Goal: Task Accomplishment & Management: Use online tool/utility

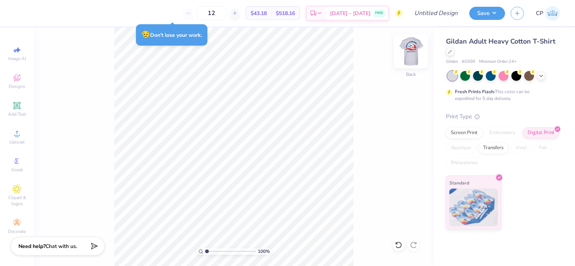
click at [407, 52] on img at bounding box center [411, 51] width 30 height 30
click at [409, 53] on img at bounding box center [411, 51] width 30 height 30
click at [462, 131] on div "Screen Print" at bounding box center [464, 131] width 37 height 11
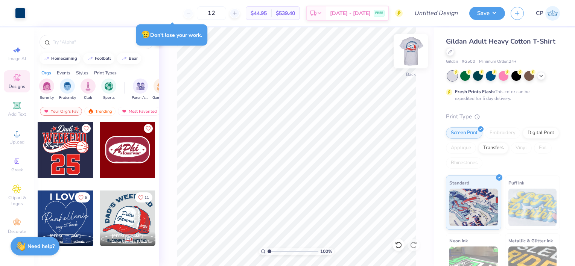
click at [411, 52] on img at bounding box center [411, 51] width 30 height 30
click at [59, 15] on div at bounding box center [61, 12] width 11 height 11
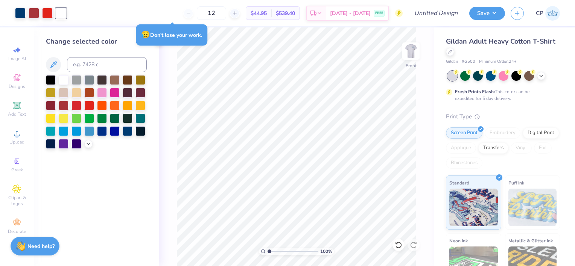
drag, startPoint x: 157, startPoint y: 48, endPoint x: 116, endPoint y: 50, distance: 41.9
click at [116, 50] on div "Change selected color" at bounding box center [96, 146] width 125 height 239
drag, startPoint x: 59, startPoint y: 9, endPoint x: 59, endPoint y: 14, distance: 4.9
click at [59, 14] on div at bounding box center [61, 13] width 11 height 11
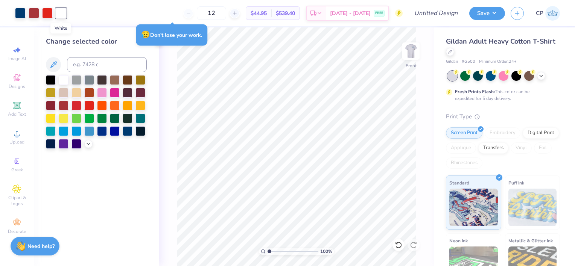
click at [59, 14] on div at bounding box center [61, 13] width 11 height 11
click at [523, 138] on div "Digital Print" at bounding box center [541, 131] width 37 height 11
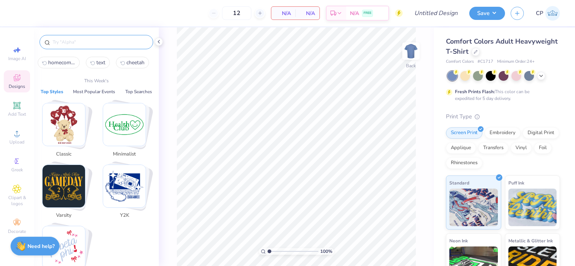
click at [65, 40] on input "text" at bounding box center [100, 42] width 96 height 8
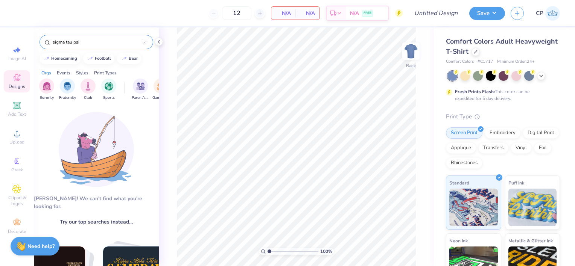
type input "sigma tau psi"
drag, startPoint x: 91, startPoint y: 40, endPoint x: 52, endPoint y: 44, distance: 39.3
click at [52, 44] on input "sigma tau psi" at bounding box center [97, 42] width 91 height 8
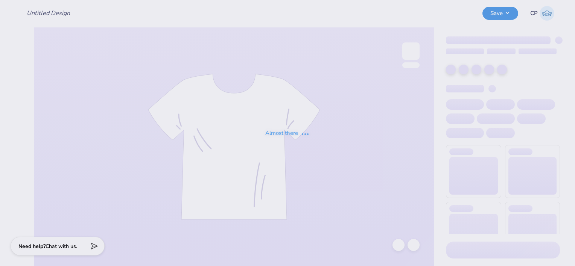
type input "sig tau 70s"
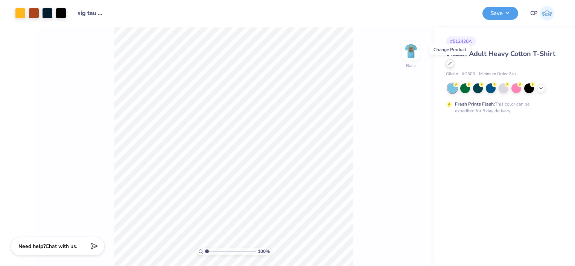
click at [450, 66] on div at bounding box center [450, 63] width 8 height 8
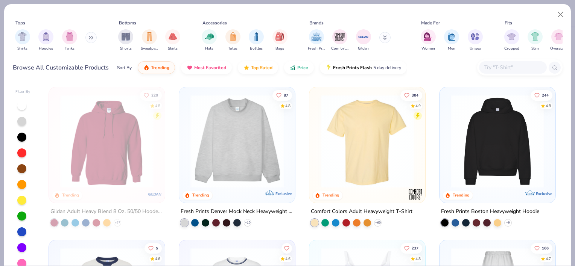
click at [90, 38] on icon at bounding box center [89, 38] width 1 height 3
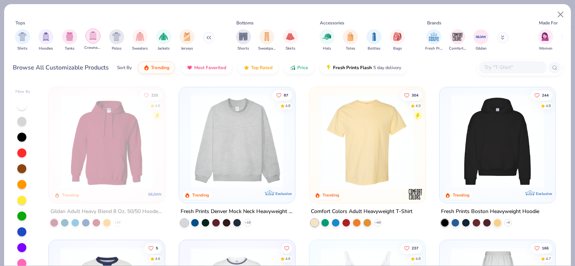
click at [92, 35] on img "filter for Crewnecks" at bounding box center [93, 36] width 8 height 9
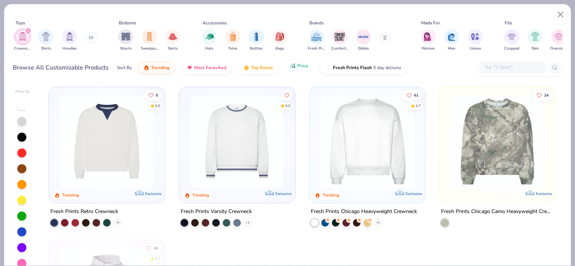
click at [299, 68] on span "Price" at bounding box center [302, 66] width 11 height 6
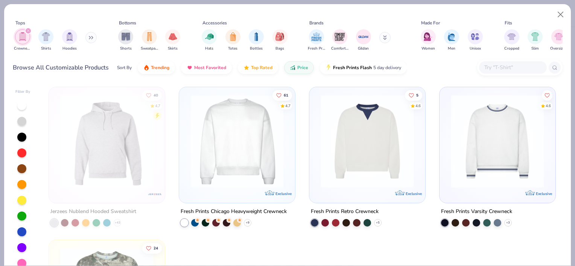
click at [29, 30] on icon "filter for Crewnecks" at bounding box center [28, 30] width 3 height 3
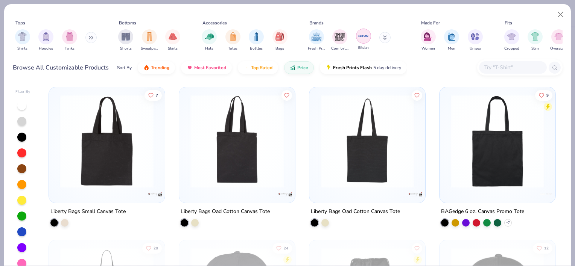
click at [362, 35] on img "filter for Gildan" at bounding box center [363, 35] width 11 height 11
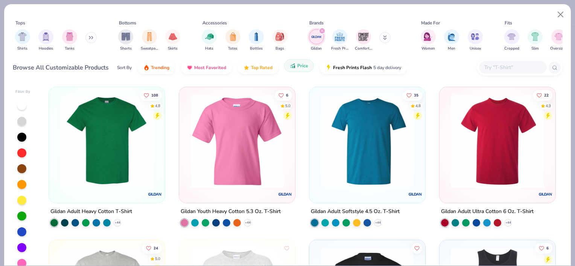
click at [296, 71] on button "Price" at bounding box center [299, 65] width 30 height 13
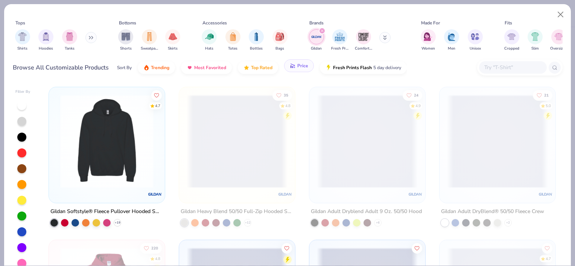
click at [295, 70] on button "Price" at bounding box center [299, 65] width 30 height 13
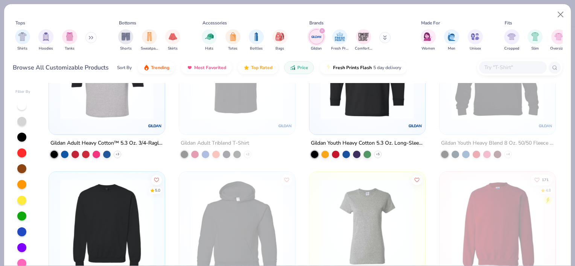
scroll to position [834, 0]
click at [114, 193] on img at bounding box center [106, 226] width 101 height 93
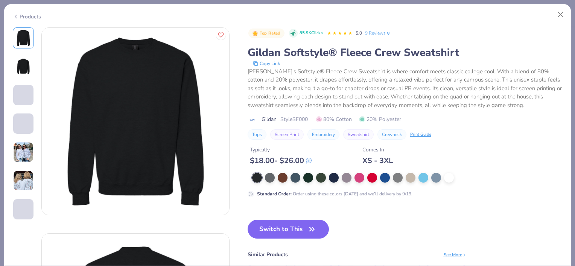
click at [24, 155] on img at bounding box center [23, 152] width 20 height 20
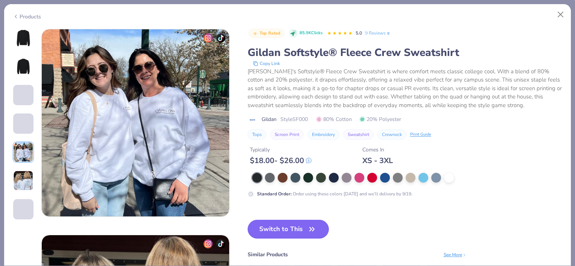
scroll to position [825, 0]
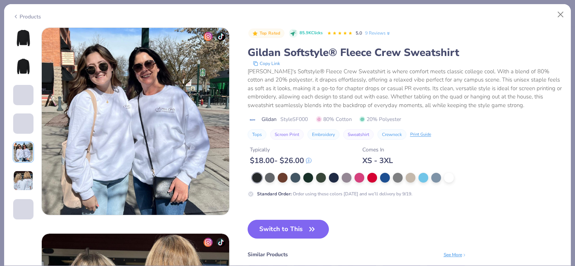
click at [25, 178] on img at bounding box center [23, 181] width 20 height 20
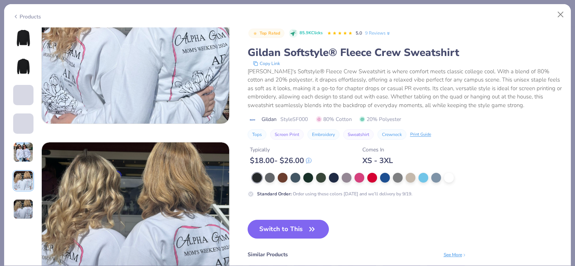
scroll to position [1122, 0]
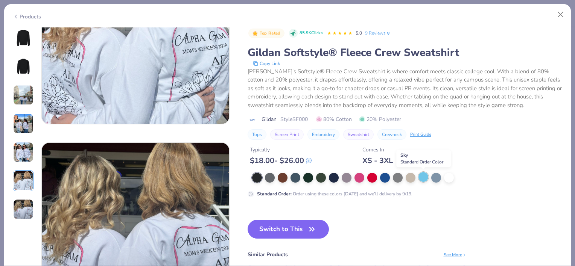
click at [422, 178] on div at bounding box center [423, 177] width 10 height 10
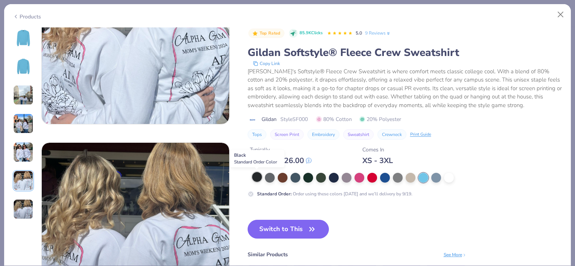
click at [256, 180] on div at bounding box center [257, 177] width 10 height 10
click at [286, 228] on button "Switch to This" at bounding box center [289, 229] width 82 height 19
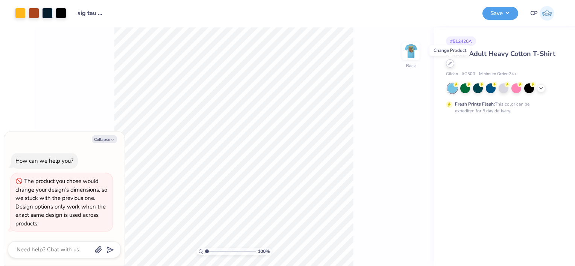
click at [450, 66] on div at bounding box center [450, 63] width 8 height 8
type textarea "x"
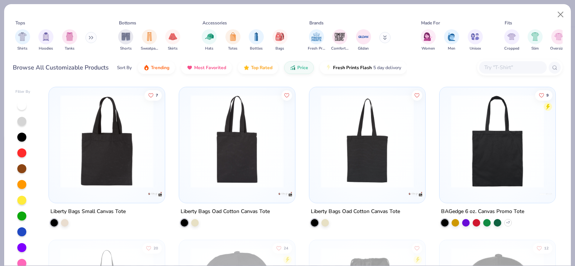
click at [488, 68] on input "text" at bounding box center [513, 67] width 58 height 9
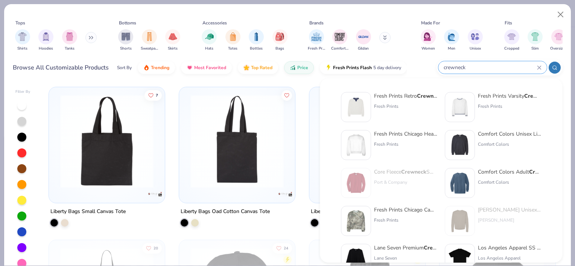
type input "crewneck"
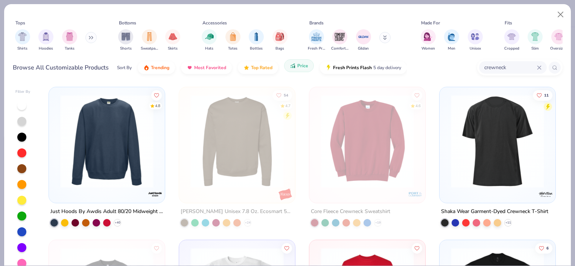
click at [293, 69] on button "Price" at bounding box center [299, 65] width 30 height 13
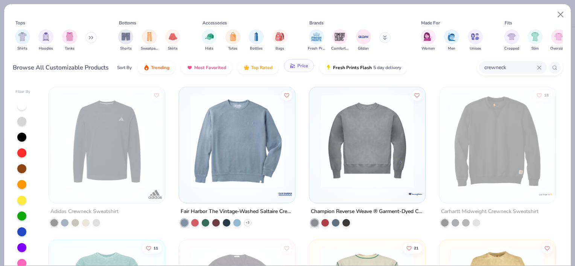
click at [293, 69] on button "Price" at bounding box center [299, 65] width 30 height 13
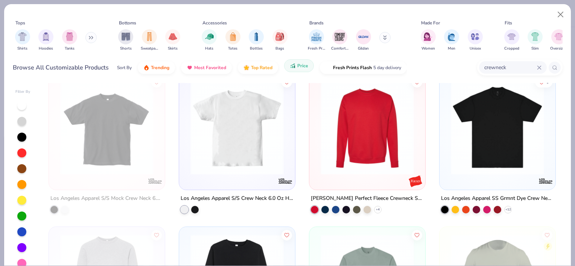
scroll to position [134, 0]
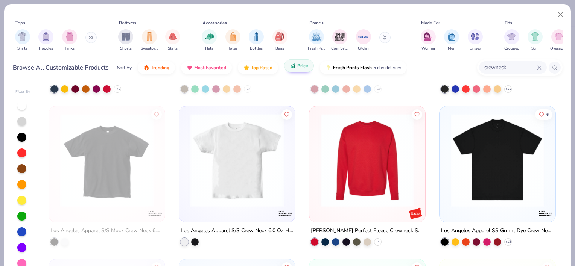
click at [353, 161] on img at bounding box center [367, 160] width 101 height 93
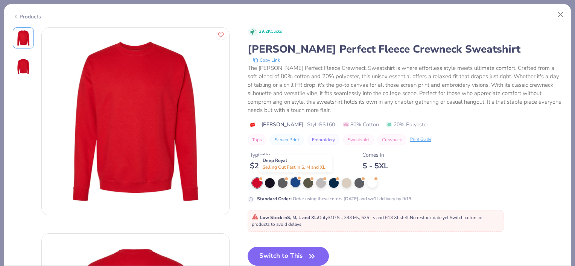
click at [294, 181] on div at bounding box center [296, 183] width 10 height 10
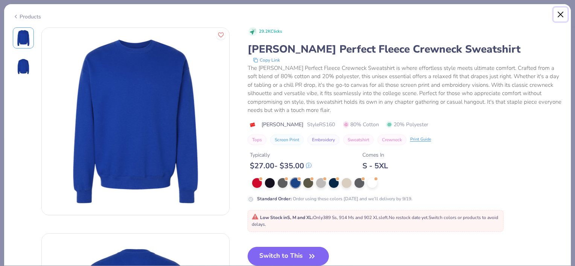
click at [560, 18] on button "Close" at bounding box center [561, 15] width 14 height 14
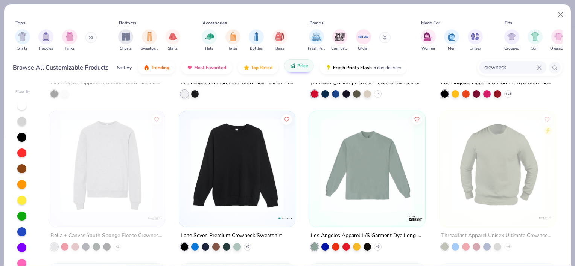
scroll to position [309, 0]
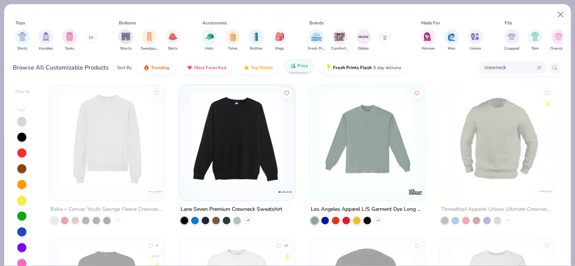
click at [234, 146] on img at bounding box center [237, 138] width 101 height 93
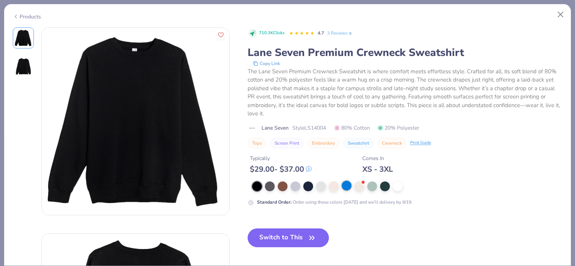
click at [343, 185] on div at bounding box center [347, 186] width 10 height 10
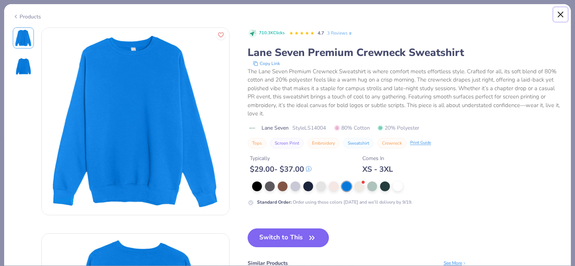
click at [559, 12] on button "Close" at bounding box center [561, 15] width 14 height 14
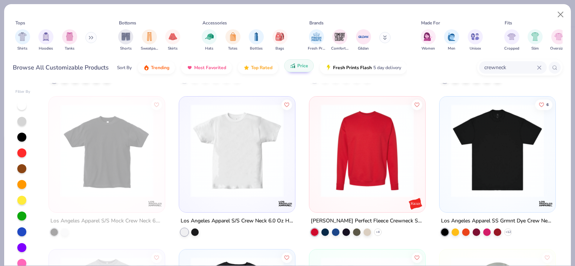
scroll to position [143, 0]
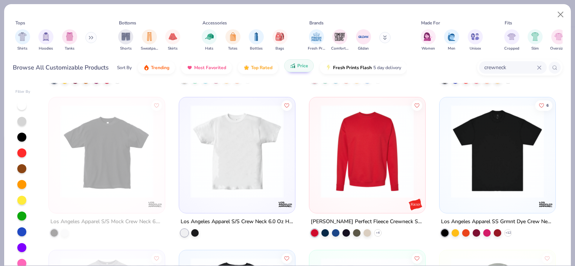
click at [353, 143] on img at bounding box center [367, 151] width 101 height 93
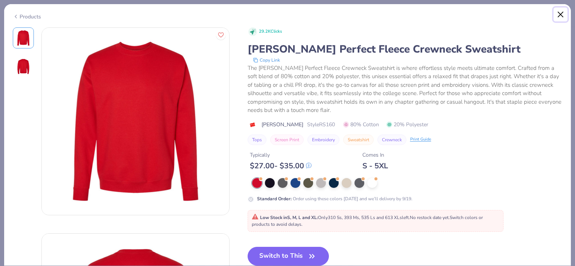
click at [561, 14] on button "Close" at bounding box center [561, 15] width 14 height 14
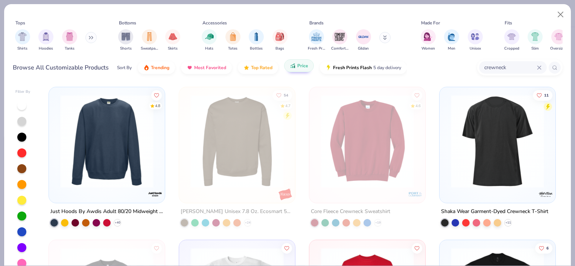
click at [128, 132] on img at bounding box center [106, 141] width 101 height 93
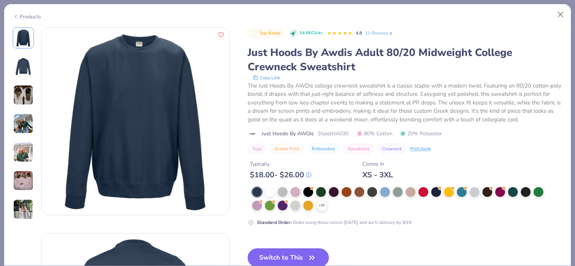
click at [24, 96] on img at bounding box center [23, 95] width 20 height 20
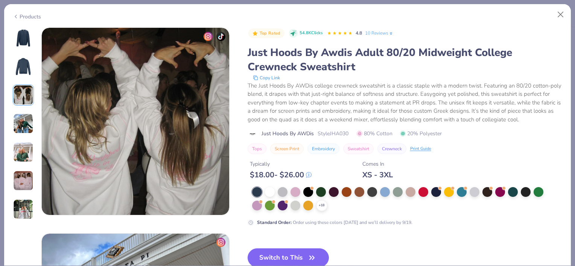
click at [26, 124] on img at bounding box center [23, 124] width 20 height 20
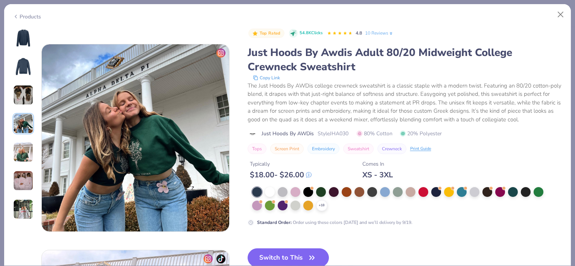
scroll to position [619, 0]
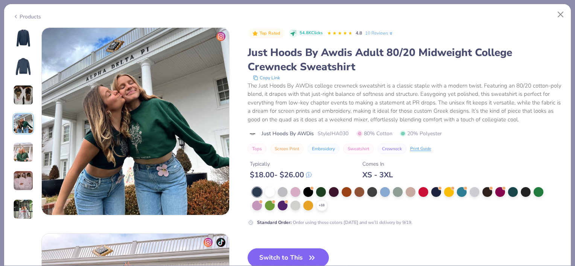
click at [23, 146] on img at bounding box center [23, 152] width 20 height 20
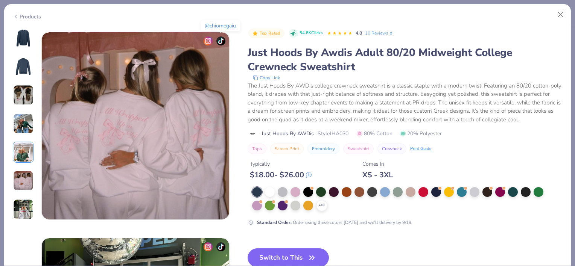
scroll to position [1027, 0]
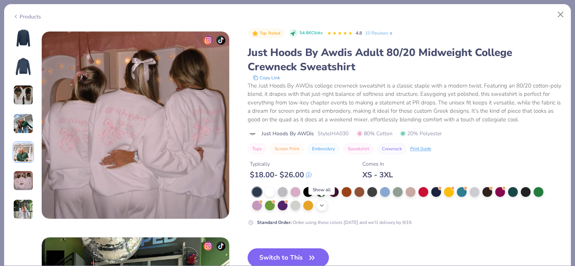
click at [324, 205] on icon at bounding box center [322, 206] width 6 height 6
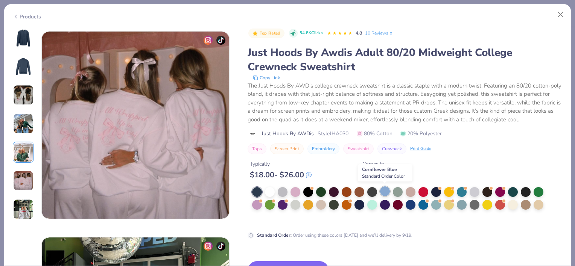
click at [383, 193] on div at bounding box center [385, 192] width 10 height 10
click at [30, 65] on img at bounding box center [23, 67] width 18 height 18
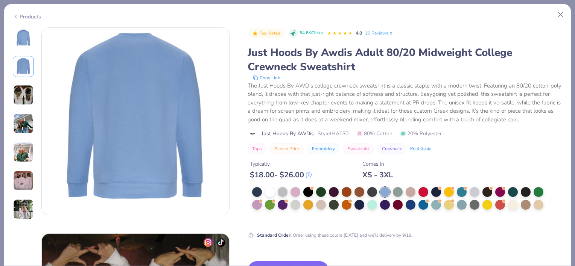
click at [20, 46] on img at bounding box center [23, 38] width 18 height 18
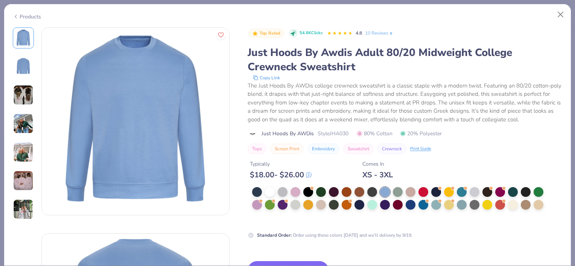
click at [383, 190] on div at bounding box center [385, 192] width 10 height 10
click at [255, 193] on div at bounding box center [257, 192] width 10 height 10
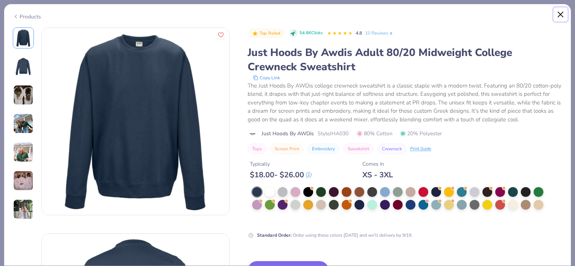
click at [558, 17] on button "Close" at bounding box center [561, 15] width 14 height 14
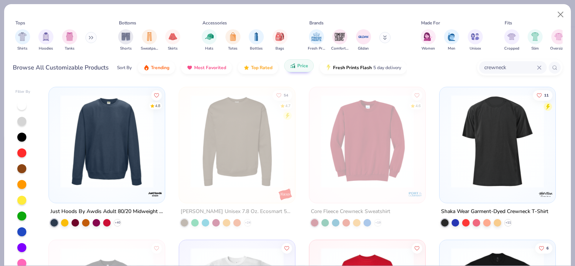
click at [111, 170] on img at bounding box center [106, 141] width 101 height 93
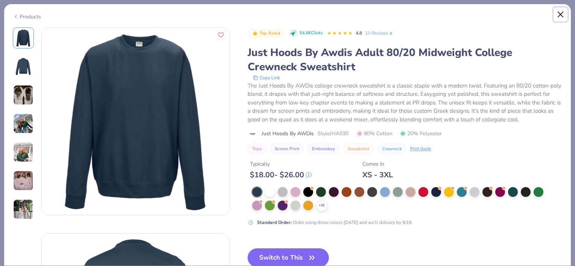
click at [562, 16] on button "Close" at bounding box center [561, 15] width 14 height 14
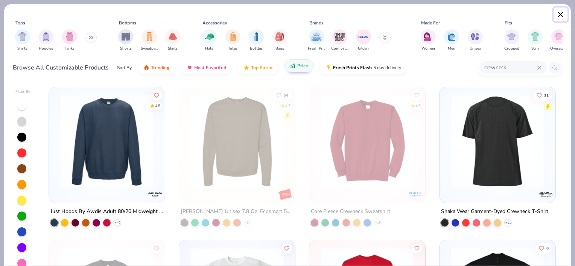
click at [559, 18] on button "Close" at bounding box center [561, 15] width 14 height 14
type textarea "x"
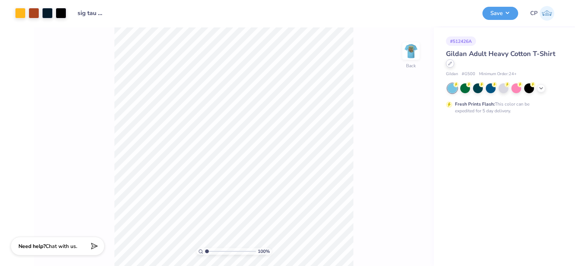
click at [450, 66] on div at bounding box center [450, 63] width 8 height 8
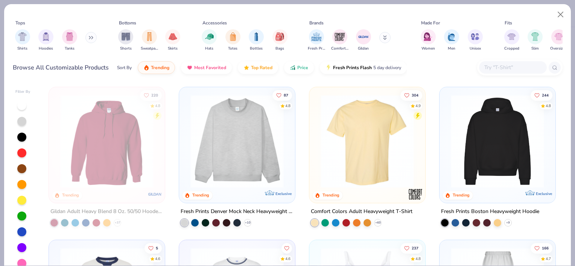
click at [498, 68] on input "text" at bounding box center [513, 67] width 58 height 9
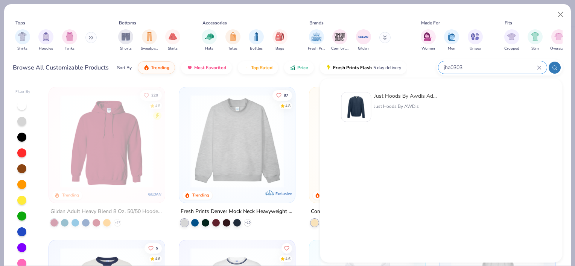
type input "jha0303"
click at [403, 96] on div "Just Hoods By Awdis Adult 80/20 Midweight College Crewneck Sweatshirt" at bounding box center [405, 96] width 63 height 8
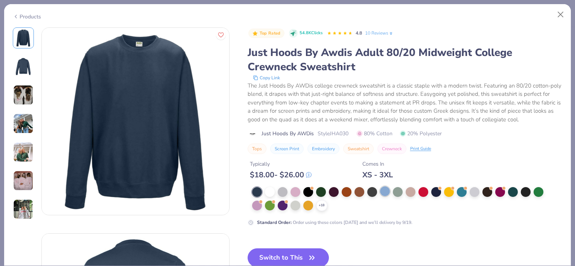
click at [383, 190] on div at bounding box center [385, 192] width 10 height 10
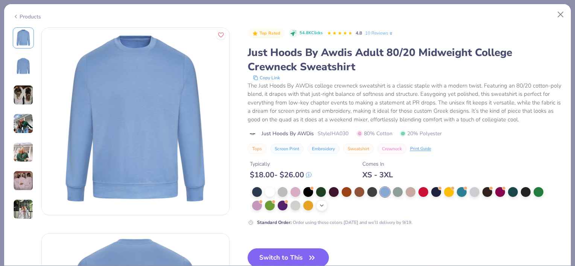
click at [319, 206] on icon at bounding box center [322, 206] width 6 height 6
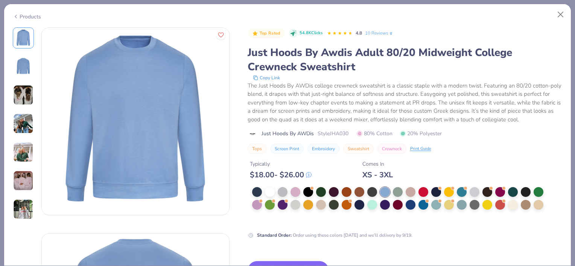
click at [424, 229] on div "Standard Order : Order using these colors today and we’ll delivery by 9/19." at bounding box center [398, 213] width 301 height 52
click at [337, 214] on div at bounding box center [400, 205] width 297 height 37
click at [308, 194] on div at bounding box center [308, 192] width 10 height 10
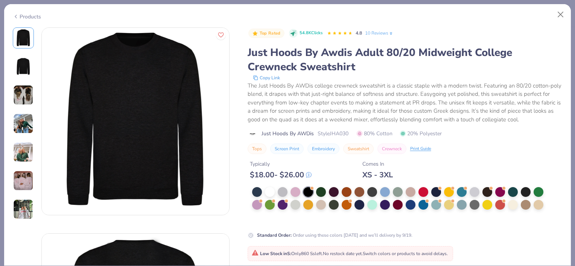
click at [340, 191] on div at bounding box center [400, 205] width 297 height 37
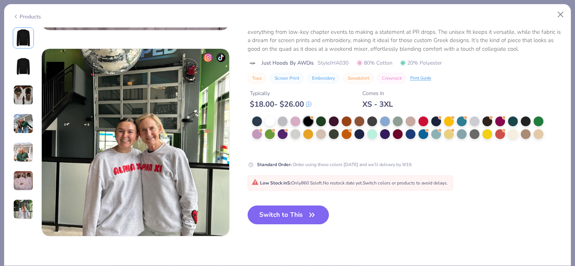
scroll to position [1216, 0]
click at [464, 119] on div at bounding box center [462, 121] width 10 height 10
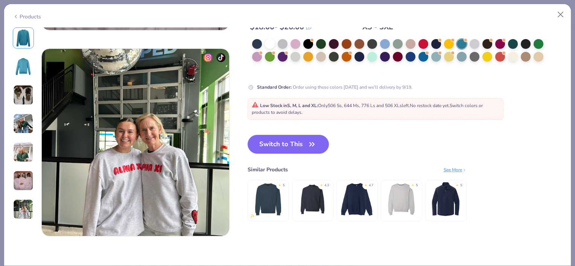
scroll to position [1143, 0]
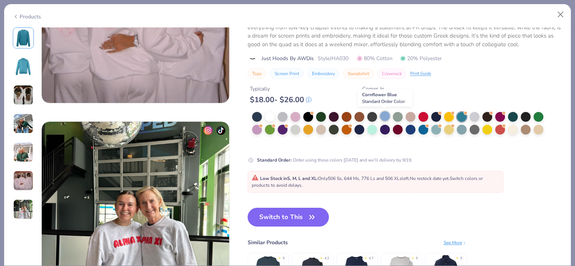
click at [383, 116] on div at bounding box center [385, 116] width 10 height 10
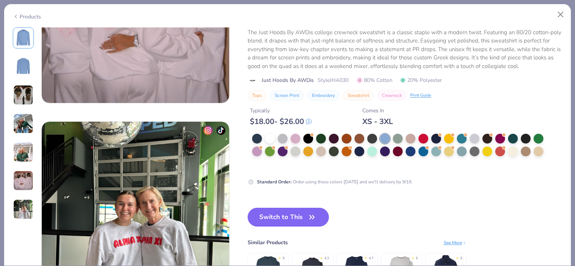
click at [25, 56] on div at bounding box center [23, 66] width 21 height 21
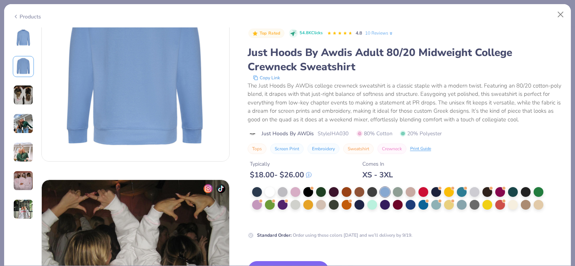
scroll to position [206, 0]
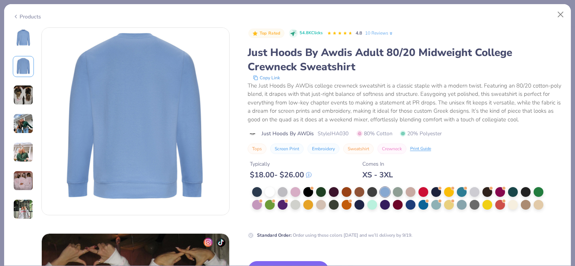
click at [18, 40] on img at bounding box center [23, 38] width 18 height 18
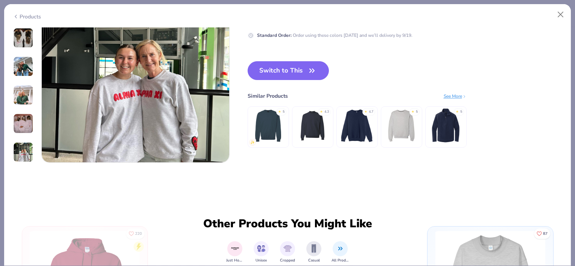
scroll to position [1290, 0]
click at [292, 68] on button "Switch to This" at bounding box center [289, 70] width 82 height 19
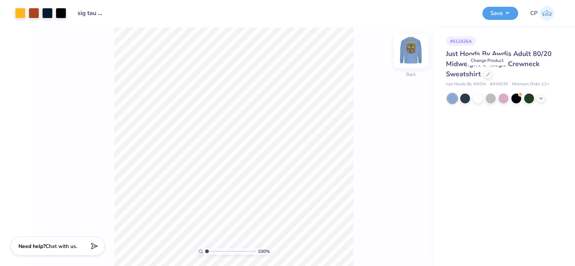
click at [413, 50] on img at bounding box center [411, 51] width 30 height 30
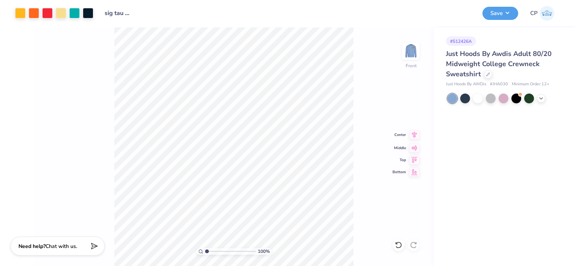
click at [415, 134] on icon at bounding box center [414, 135] width 5 height 6
click at [403, 55] on img at bounding box center [411, 51] width 30 height 30
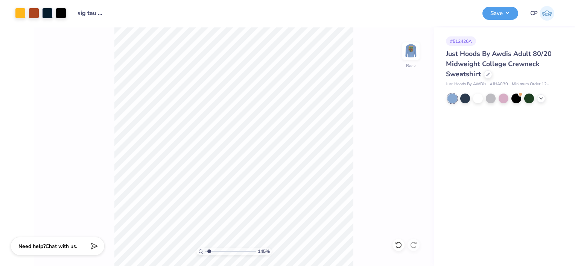
click at [368, 87] on div "145 % Back" at bounding box center [234, 146] width 400 height 239
click at [500, 11] on button "Save" at bounding box center [500, 12] width 36 height 13
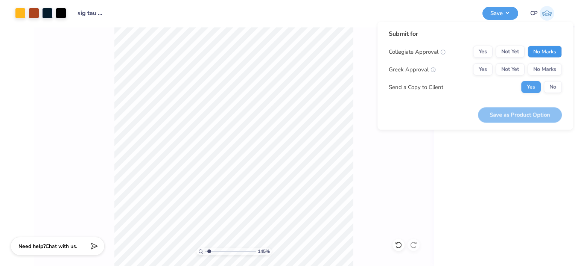
click at [544, 51] on button "No Marks" at bounding box center [545, 52] width 34 height 12
click at [539, 68] on button "No Marks" at bounding box center [545, 70] width 34 height 12
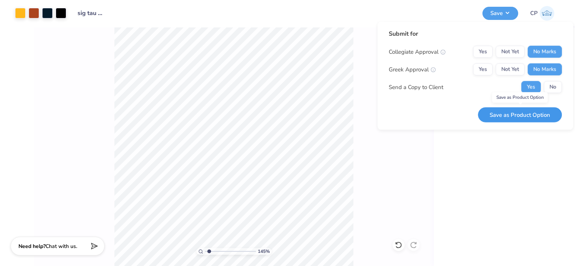
click at [524, 112] on button "Save as Product Option" at bounding box center [520, 114] width 84 height 15
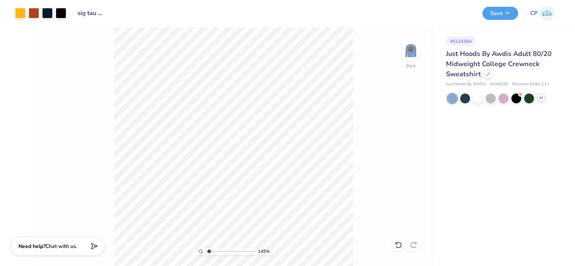
click at [541, 99] on icon at bounding box center [541, 98] width 6 height 6
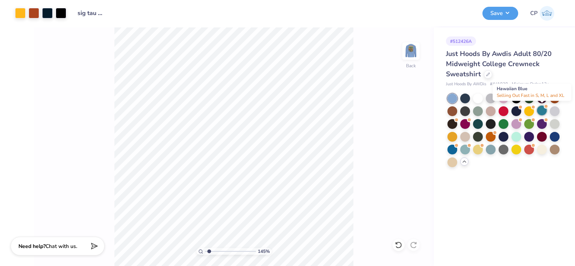
click at [542, 113] on div at bounding box center [542, 111] width 10 height 10
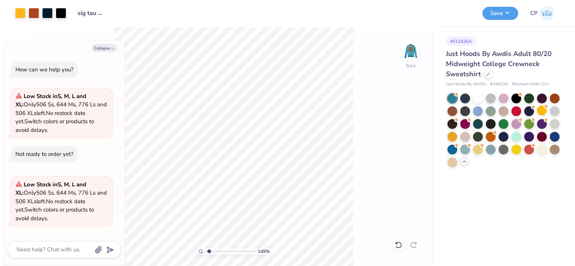
type input "1.44659478336626"
type textarea "x"
type input "1.44659478336626"
type textarea "x"
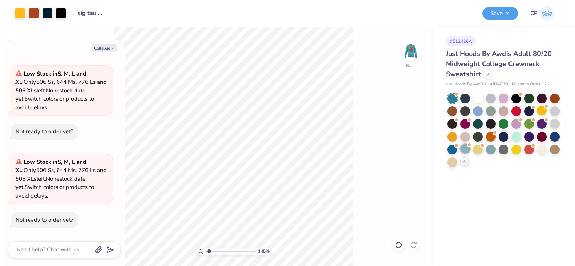
click at [463, 152] on div at bounding box center [465, 149] width 10 height 10
type input "1.44659478336626"
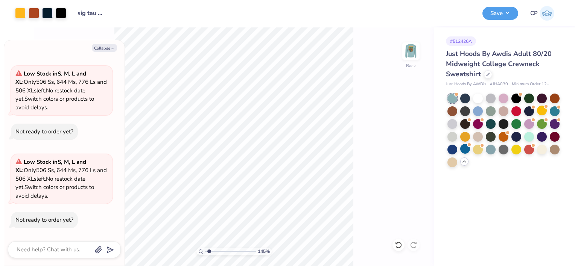
type textarea "x"
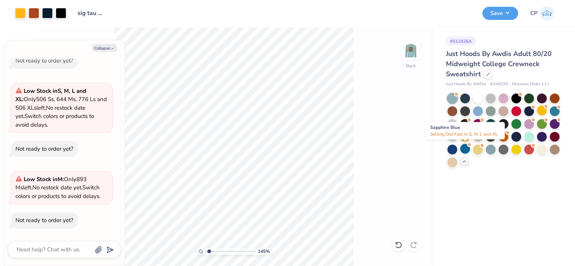
type input "1.44659478336626"
type textarea "x"
type input "1.44659478336626"
type textarea "x"
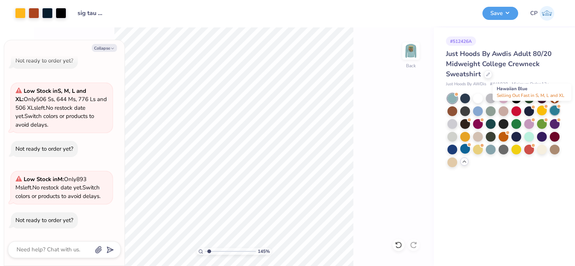
click at [554, 111] on div at bounding box center [555, 111] width 10 height 10
type input "1.44659478336626"
type textarea "x"
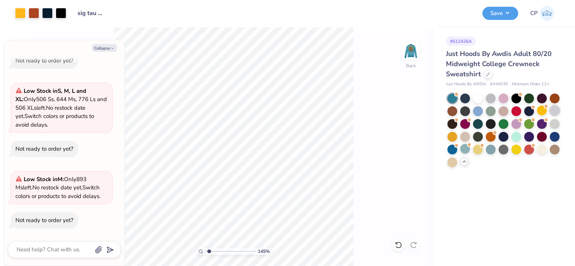
type input "1.44659478336626"
type textarea "x"
type input "1.44659478336626"
type textarea "x"
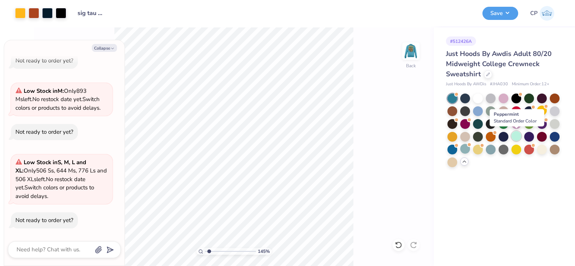
click at [517, 138] on div at bounding box center [516, 136] width 10 height 10
type input "1.44659478336626"
type textarea "x"
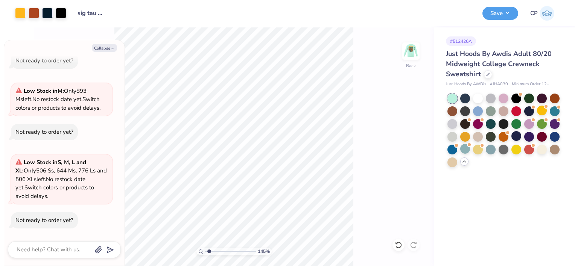
type input "1.44659478336626"
type textarea "x"
type input "1.44659478336626"
type textarea "x"
type input "1.44659478336626"
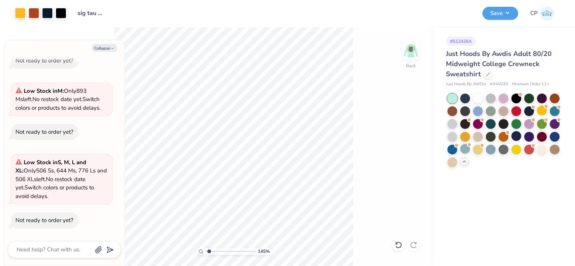
type textarea "x"
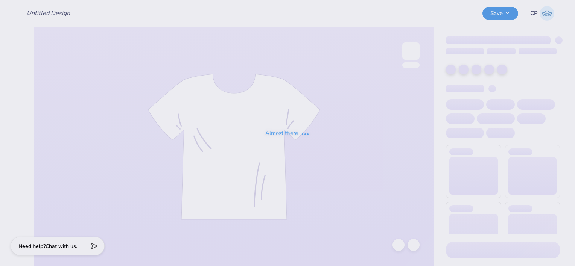
type input "sig tau 70s"
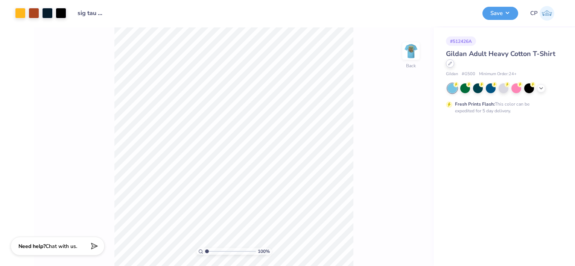
click at [449, 63] on icon at bounding box center [450, 64] width 4 height 4
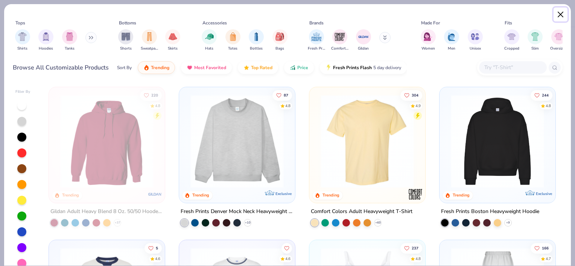
click at [560, 18] on button "Close" at bounding box center [561, 15] width 14 height 14
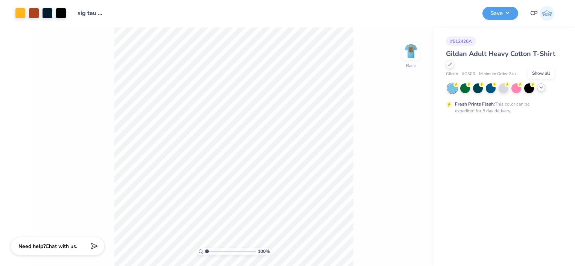
click at [542, 89] on icon at bounding box center [541, 88] width 6 height 6
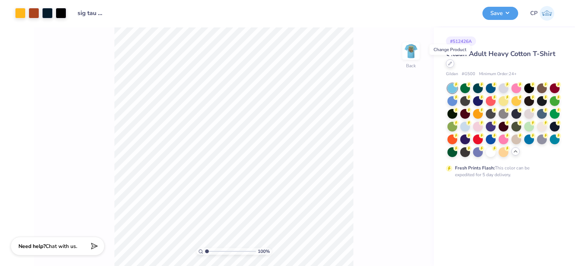
click at [450, 65] on icon at bounding box center [450, 64] width 4 height 4
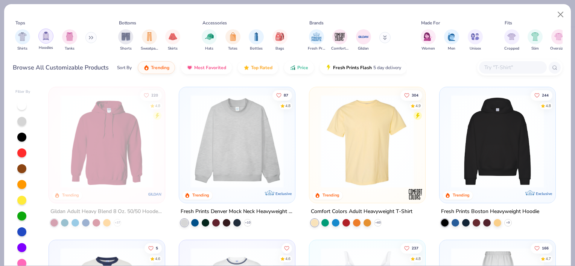
click at [42, 36] on img "filter for Hoodies" at bounding box center [46, 36] width 8 height 9
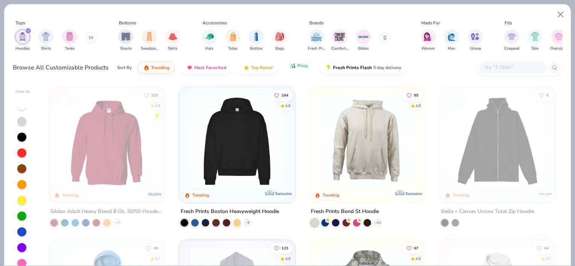
click at [300, 69] on button "Price" at bounding box center [299, 65] width 30 height 13
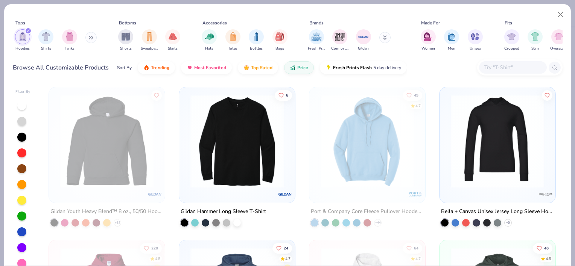
click at [299, 79] on div "Tops Hoodies Shirts Tanks Bottoms Shorts Sweatpants Skirts Accessories Hats Tot…" at bounding box center [287, 42] width 567 height 77
click at [299, 71] on button "Price" at bounding box center [299, 65] width 30 height 13
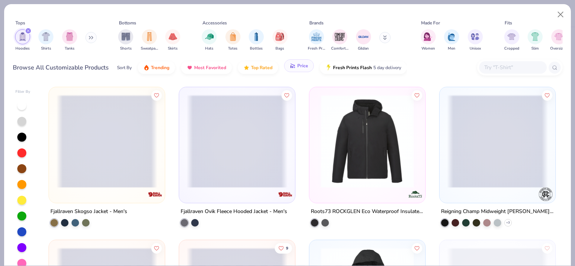
click at [294, 66] on icon "button" at bounding box center [293, 65] width 6 height 7
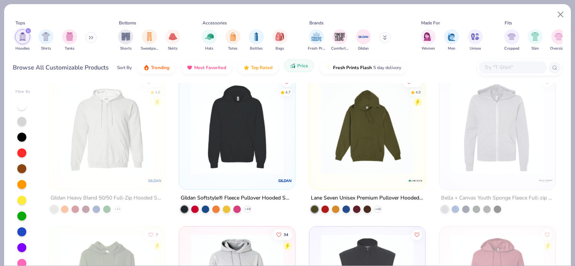
scroll to position [473, 0]
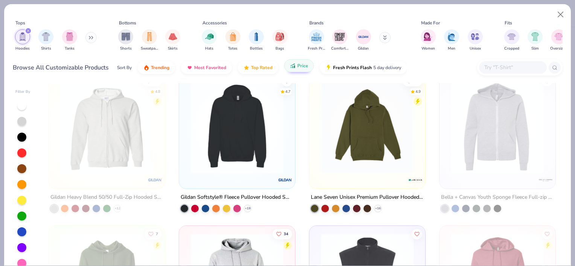
click at [241, 151] on img at bounding box center [237, 127] width 101 height 93
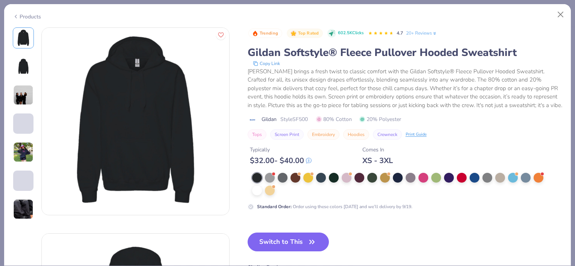
click at [26, 154] on img at bounding box center [23, 152] width 20 height 20
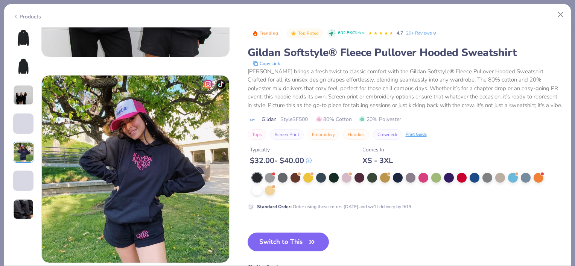
scroll to position [825, 0]
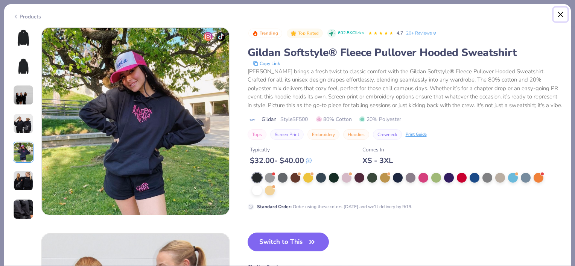
click at [560, 14] on button "Close" at bounding box center [561, 15] width 14 height 14
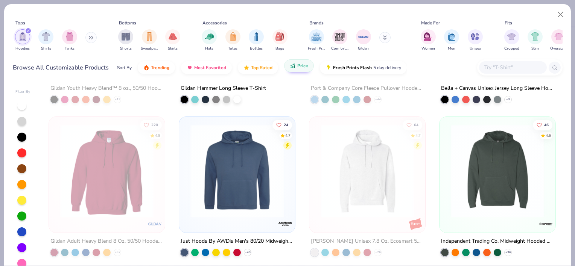
scroll to position [123, 0]
click at [240, 174] on img at bounding box center [237, 171] width 101 height 93
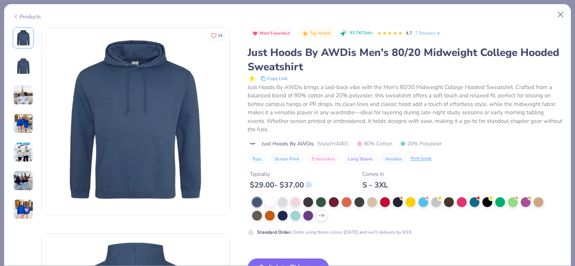
click at [21, 150] on img at bounding box center [23, 152] width 20 height 20
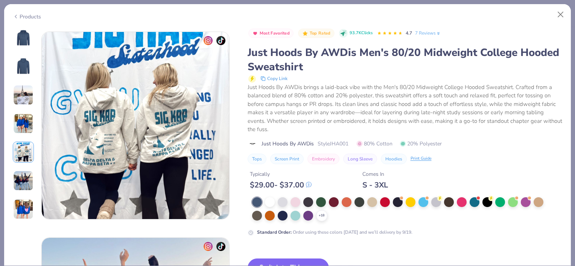
scroll to position [825, 0]
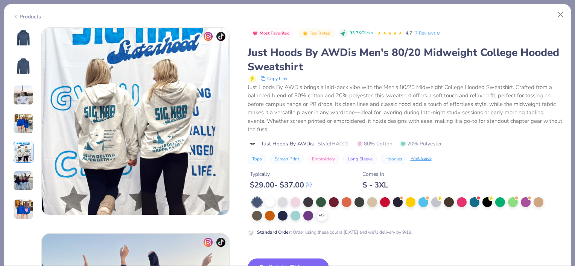
click at [18, 182] on img at bounding box center [23, 181] width 20 height 20
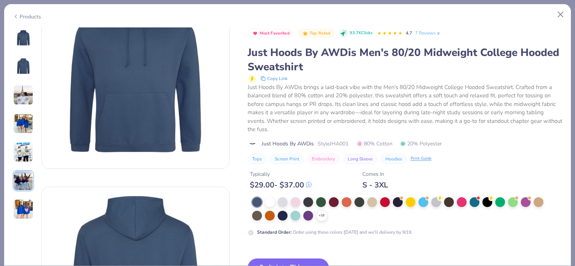
scroll to position [57, 0]
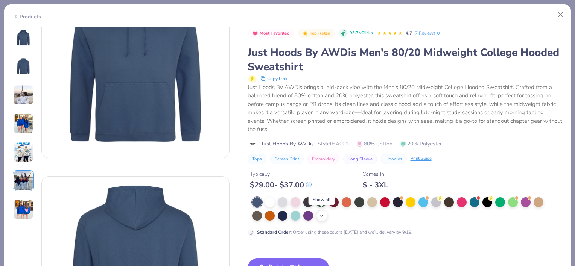
click at [321, 214] on icon at bounding box center [322, 216] width 6 height 6
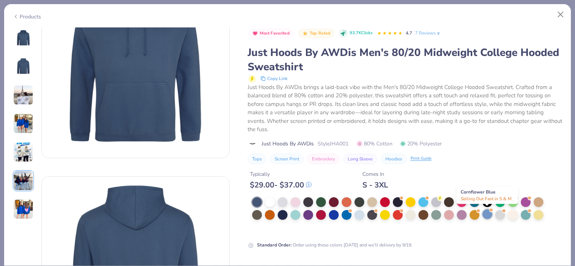
click at [487, 213] on div at bounding box center [487, 215] width 10 height 10
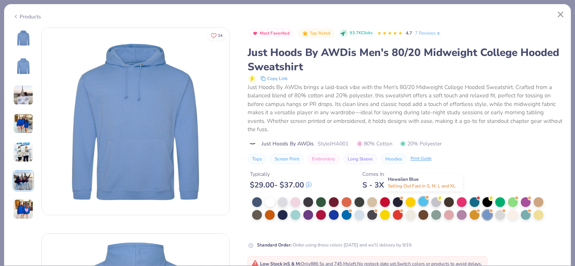
click at [423, 199] on div at bounding box center [423, 202] width 10 height 10
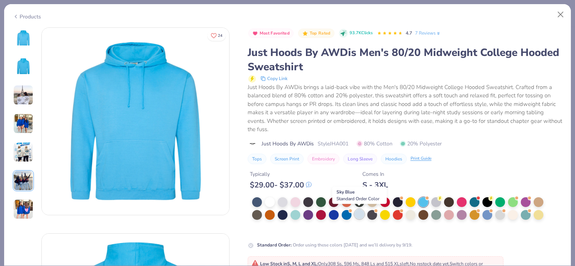
click at [358, 215] on div at bounding box center [360, 215] width 10 height 10
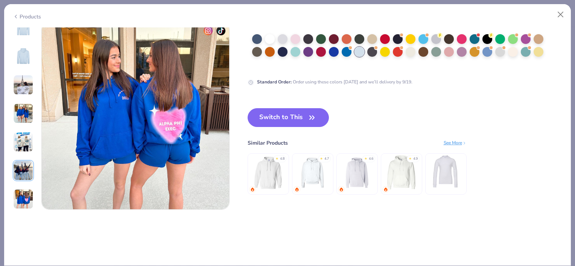
scroll to position [1240, 0]
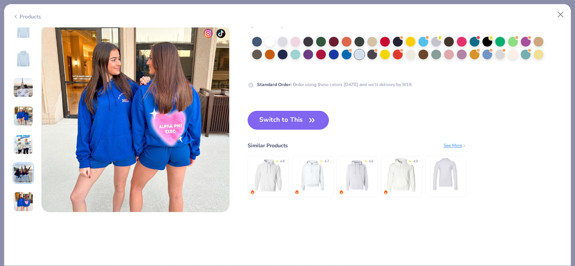
click at [298, 121] on button "Switch to This" at bounding box center [289, 120] width 82 height 19
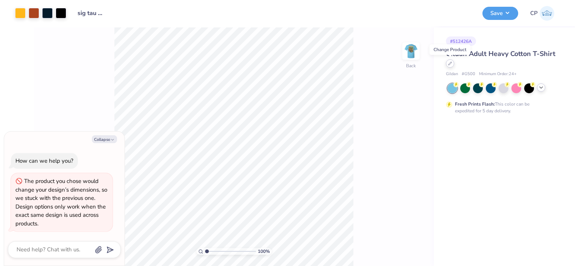
click at [449, 65] on icon at bounding box center [450, 64] width 4 height 4
type textarea "x"
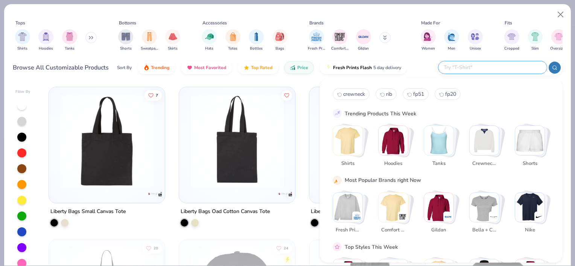
click at [486, 70] on input "text" at bounding box center [492, 67] width 99 height 9
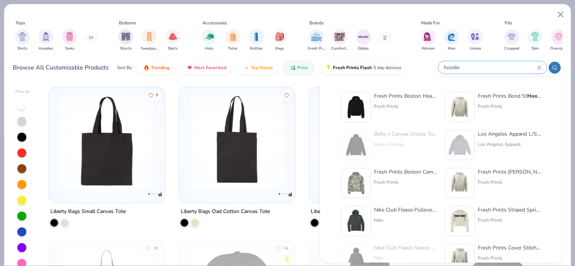
type input "hoodie"
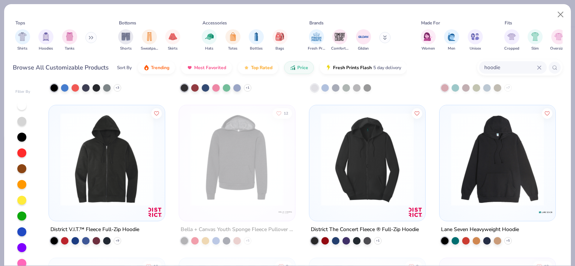
scroll to position [135, 0]
drag, startPoint x: 466, startPoint y: 161, endPoint x: 452, endPoint y: 138, distance: 26.3
click at [452, 138] on img at bounding box center [497, 159] width 101 height 93
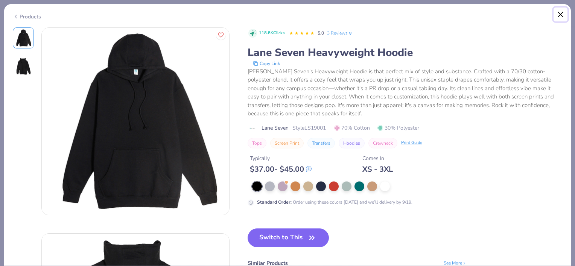
click at [562, 17] on button "Close" at bounding box center [561, 15] width 14 height 14
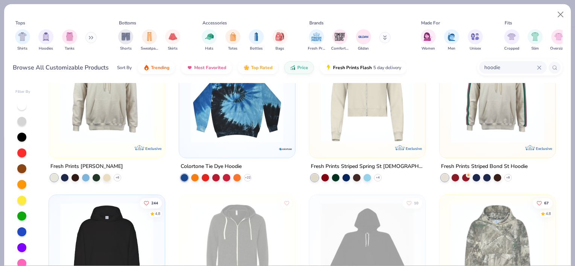
scroll to position [719, 0]
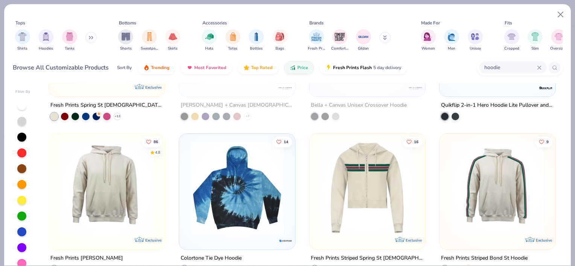
click at [540, 70] on div "hoodie" at bounding box center [513, 67] width 68 height 12
click at [43, 39] on img "filter for Hoodies" at bounding box center [46, 36] width 8 height 9
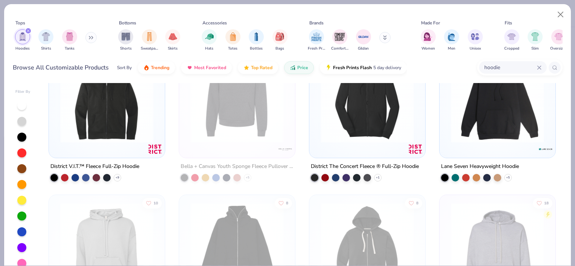
scroll to position [201, 0]
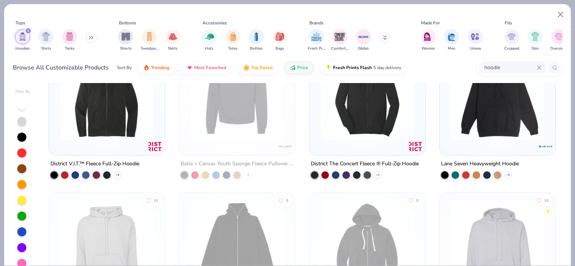
click at [459, 114] on img at bounding box center [497, 93] width 101 height 93
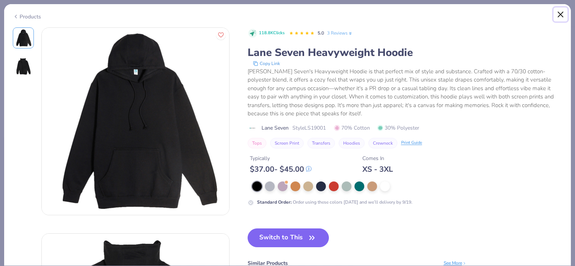
click at [559, 17] on button "Close" at bounding box center [561, 15] width 14 height 14
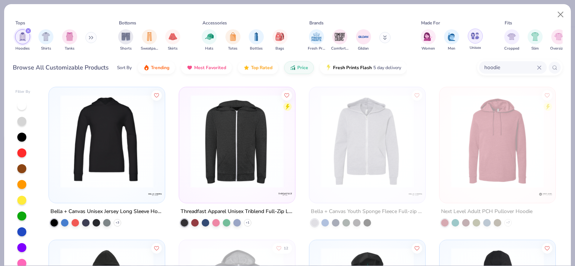
click at [474, 35] on img "filter for Unisex" at bounding box center [475, 36] width 9 height 9
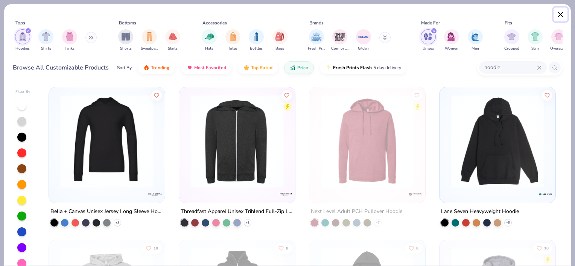
click at [562, 10] on button "Close" at bounding box center [561, 15] width 14 height 14
type textarea "x"
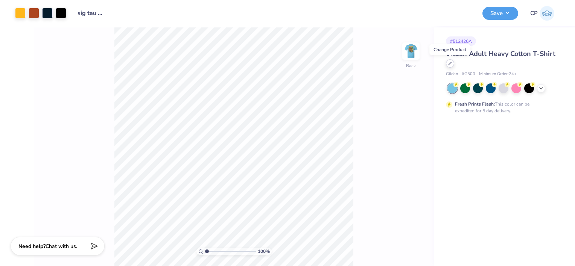
click at [449, 62] on icon at bounding box center [450, 64] width 4 height 4
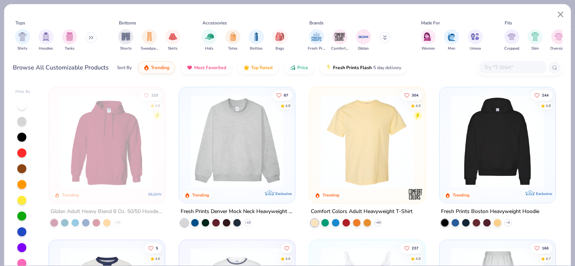
scroll to position [8, 0]
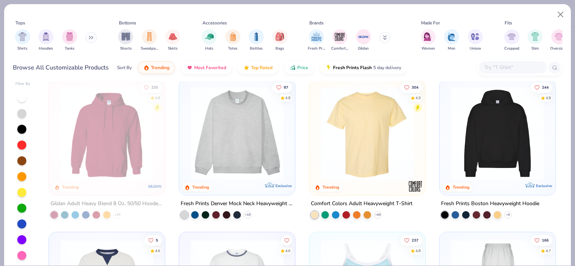
click at [499, 109] on img at bounding box center [497, 133] width 101 height 93
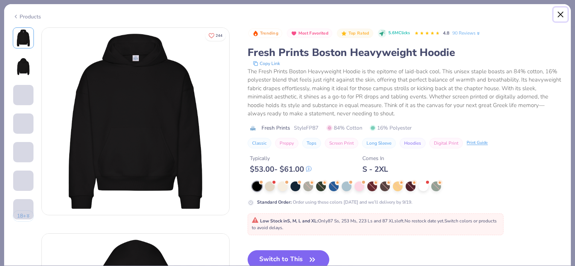
click at [558, 16] on button "Close" at bounding box center [561, 15] width 14 height 14
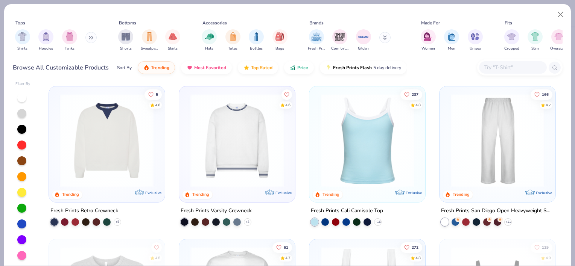
scroll to position [146, 0]
click at [45, 37] on img "filter for Hoodies" at bounding box center [46, 36] width 8 height 9
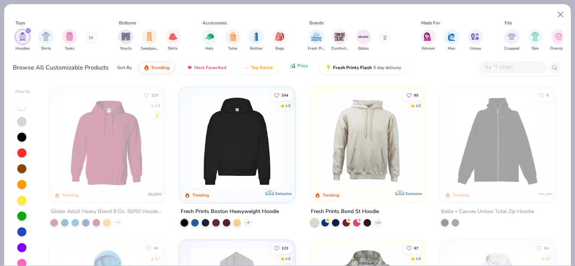
click at [298, 71] on button "Price" at bounding box center [299, 65] width 30 height 13
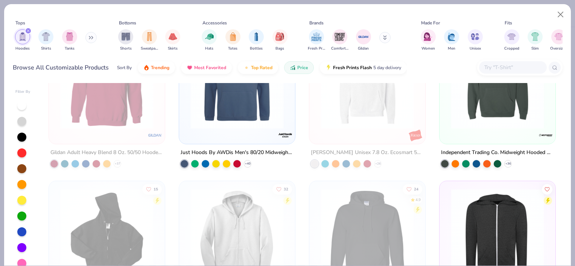
scroll to position [178, 0]
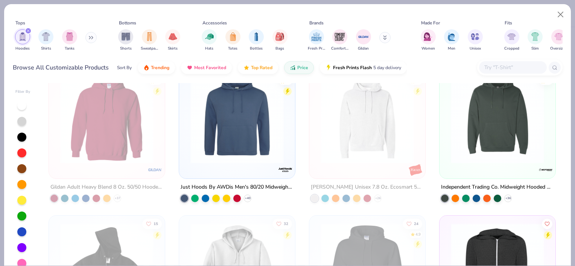
click at [475, 129] on img at bounding box center [497, 116] width 101 height 93
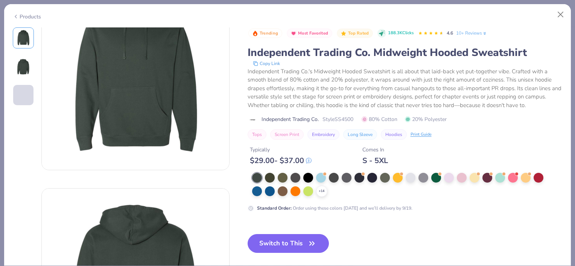
scroll to position [44, 0]
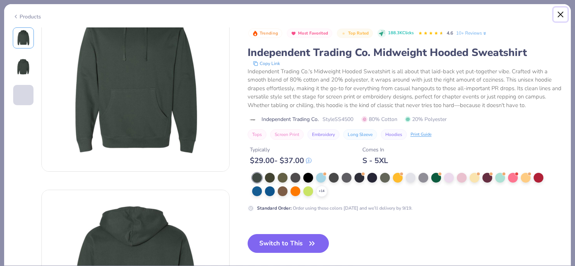
click at [558, 14] on button "Close" at bounding box center [561, 15] width 14 height 14
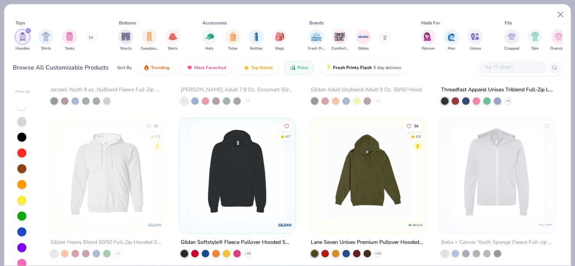
scroll to position [492, 0]
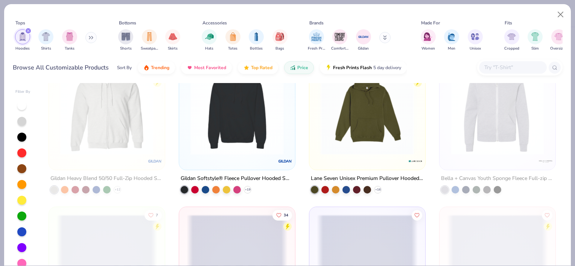
click at [227, 137] on img at bounding box center [237, 108] width 101 height 93
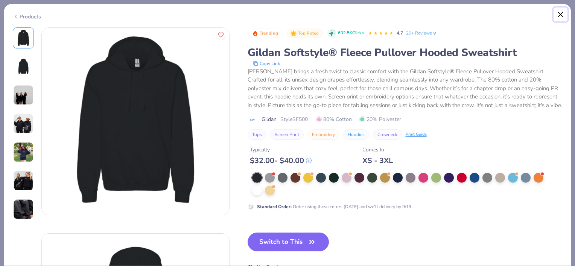
click at [558, 15] on button "Close" at bounding box center [561, 15] width 14 height 14
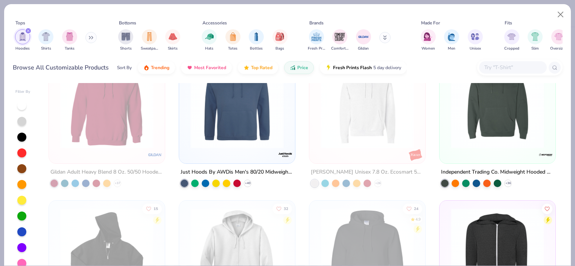
scroll to position [130, 0]
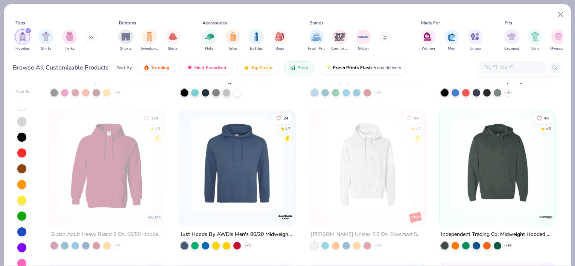
click at [229, 138] on img at bounding box center [237, 164] width 101 height 93
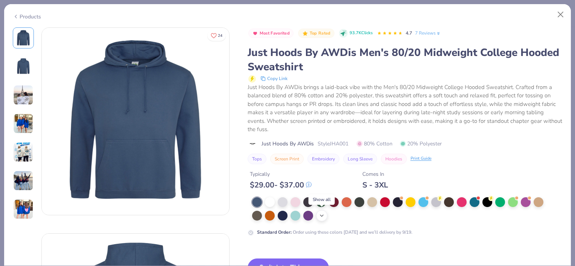
click at [321, 215] on icon at bounding box center [322, 216] width 6 height 6
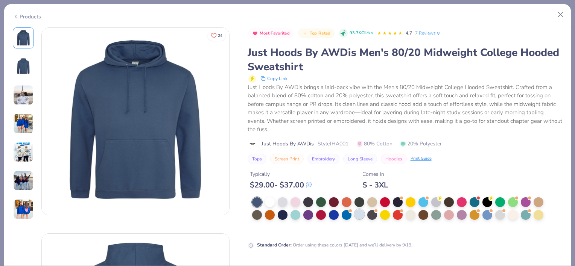
click at [360, 214] on div at bounding box center [360, 215] width 10 height 10
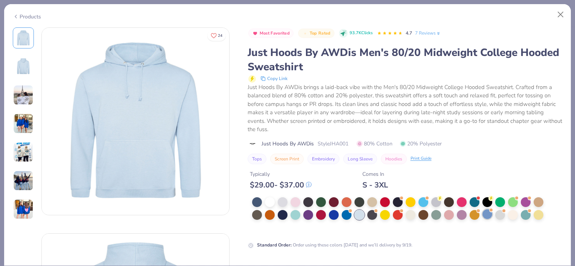
click at [486, 216] on div at bounding box center [487, 215] width 10 height 10
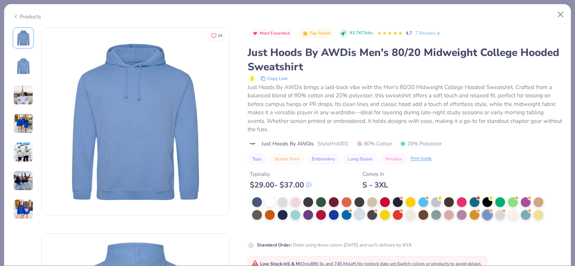
click at [359, 218] on div at bounding box center [360, 215] width 10 height 10
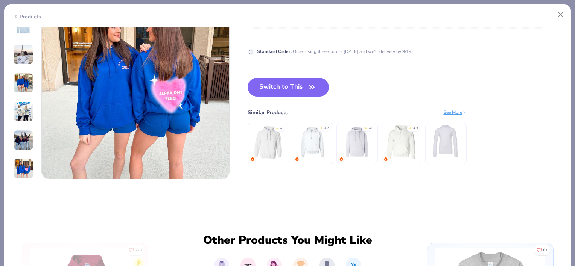
scroll to position [1274, 0]
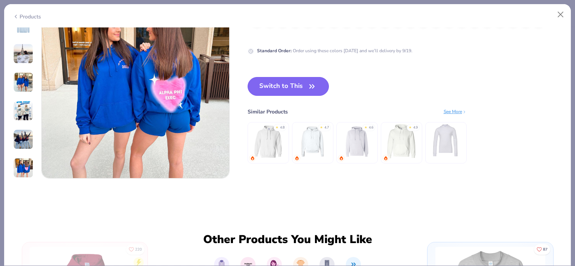
click at [289, 88] on button "Switch to This" at bounding box center [289, 86] width 82 height 19
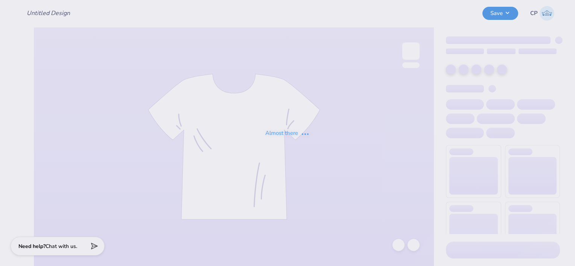
type input "sig tau 70s"
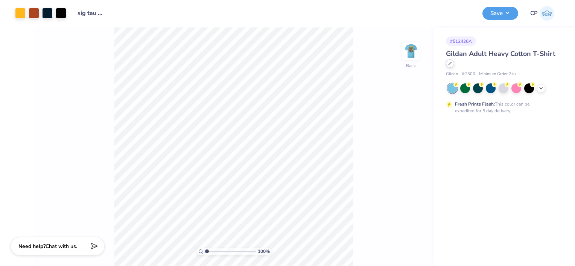
click at [450, 64] on icon at bounding box center [450, 64] width 4 height 4
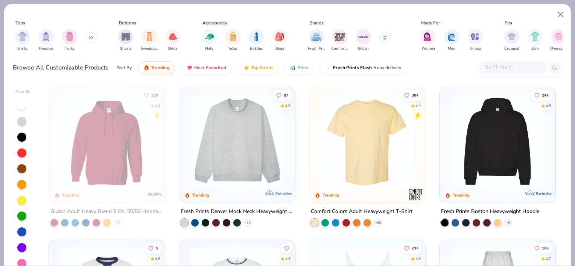
click at [493, 65] on input "text" at bounding box center [513, 67] width 58 height 9
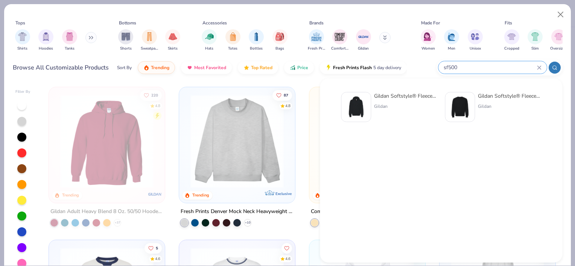
type input "sf500"
click at [393, 99] on div "Gildan Softstyle® Fleece Pullover Hooded Sweatshirt" at bounding box center [405, 96] width 63 height 8
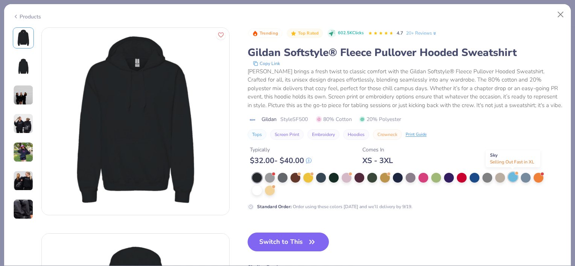
click at [509, 178] on div at bounding box center [513, 177] width 10 height 10
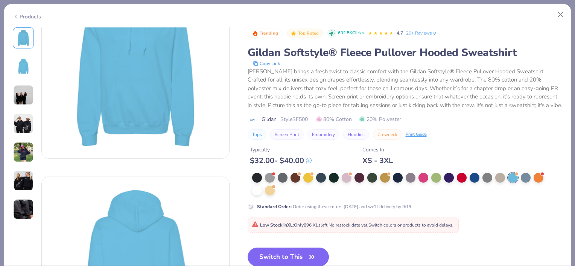
scroll to position [57, 0]
click at [289, 254] on button "Switch to This" at bounding box center [289, 257] width 82 height 19
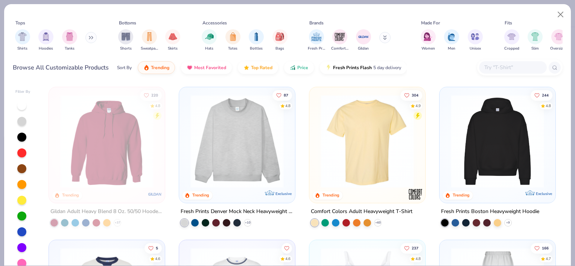
type textarea "x"
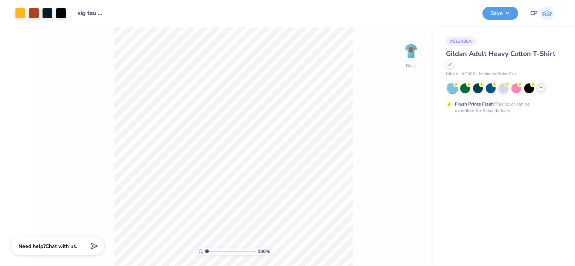
click at [540, 89] on icon at bounding box center [541, 88] width 6 height 6
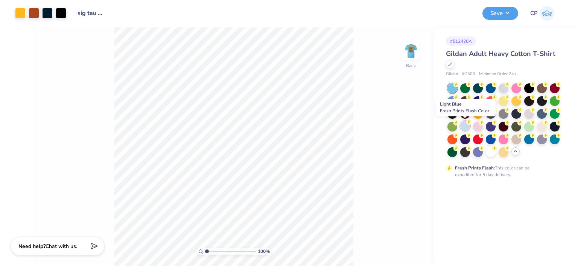
click at [464, 125] on div at bounding box center [465, 126] width 10 height 10
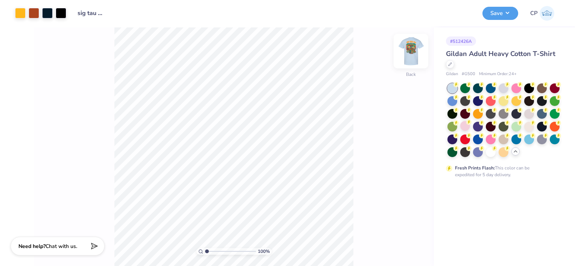
click at [411, 50] on img at bounding box center [411, 51] width 30 height 30
click at [413, 49] on img at bounding box center [411, 51] width 30 height 30
click at [405, 55] on img at bounding box center [411, 51] width 30 height 30
click at [451, 64] on icon at bounding box center [450, 64] width 4 height 4
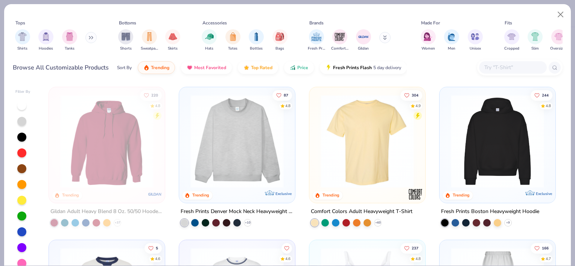
click at [489, 73] on div at bounding box center [513, 67] width 68 height 12
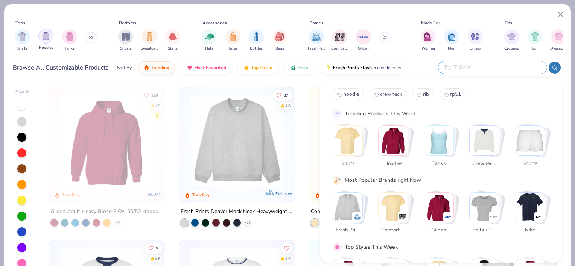
click at [44, 38] on img "filter for Hoodies" at bounding box center [46, 36] width 8 height 9
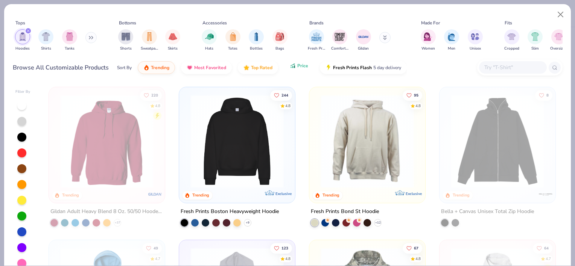
click at [295, 66] on button "Price" at bounding box center [299, 65] width 30 height 13
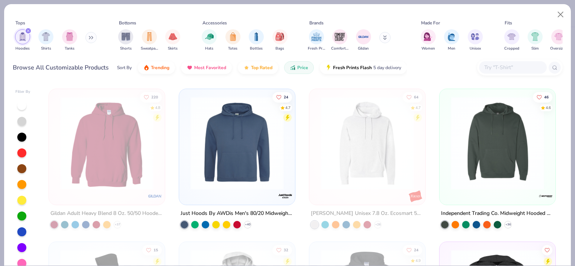
scroll to position [151, 0]
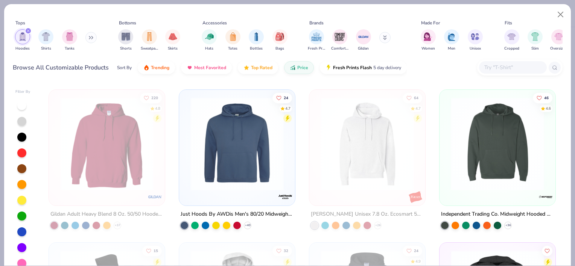
click at [488, 151] on img at bounding box center [497, 143] width 101 height 93
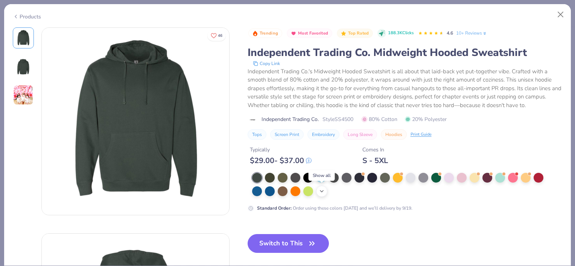
click at [321, 190] on icon at bounding box center [322, 192] width 6 height 6
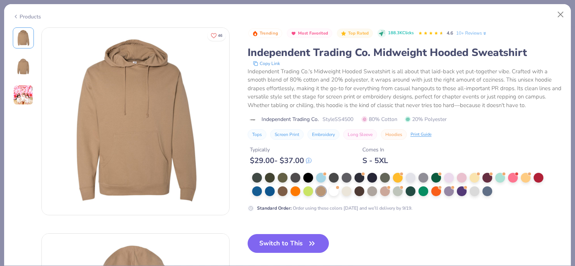
click at [27, 96] on img at bounding box center [23, 95] width 20 height 20
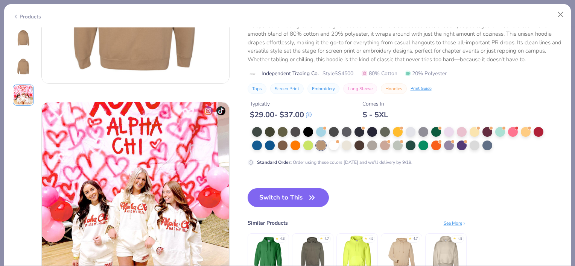
scroll to position [323, 0]
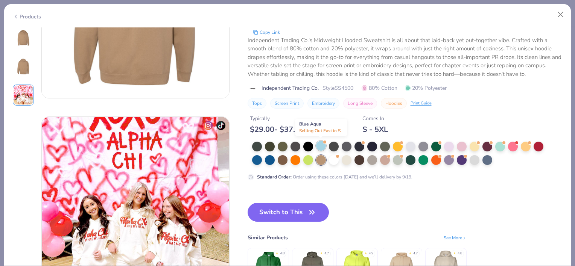
click at [321, 145] on div at bounding box center [321, 146] width 10 height 10
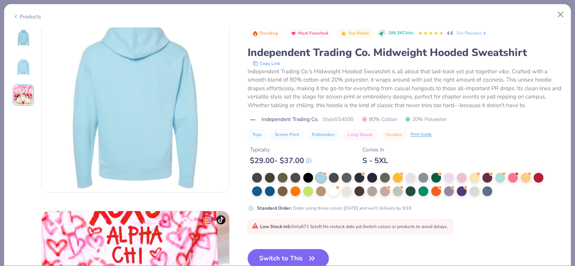
scroll to position [229, 0]
click at [257, 193] on div at bounding box center [257, 191] width 10 height 10
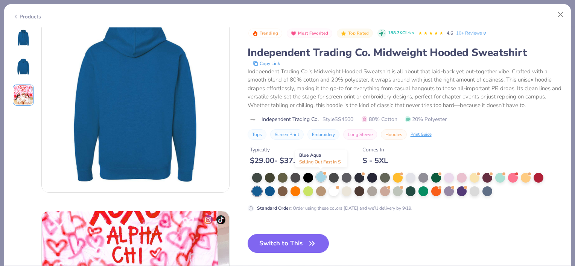
click at [319, 178] on div at bounding box center [321, 177] width 10 height 10
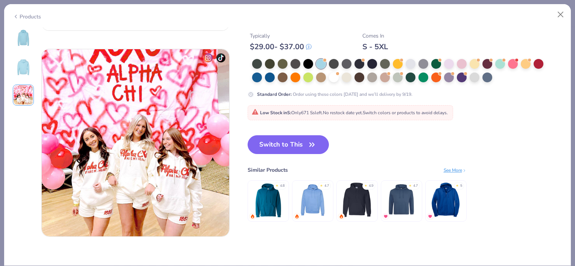
scroll to position [391, 0]
click at [304, 145] on button "Switch to This" at bounding box center [289, 144] width 82 height 19
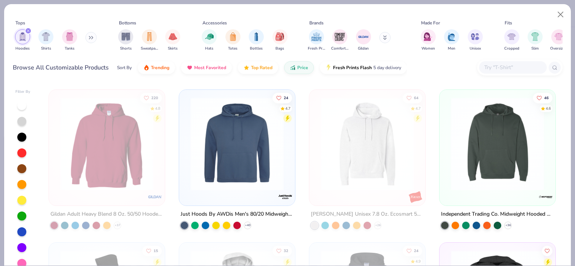
type textarea "x"
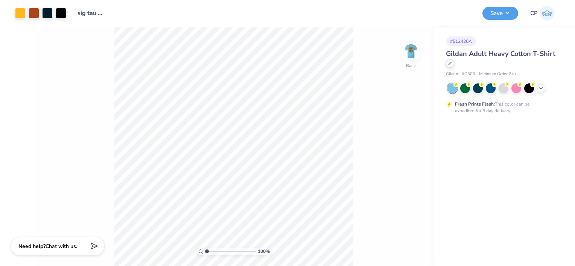
click at [449, 65] on icon at bounding box center [450, 63] width 3 height 3
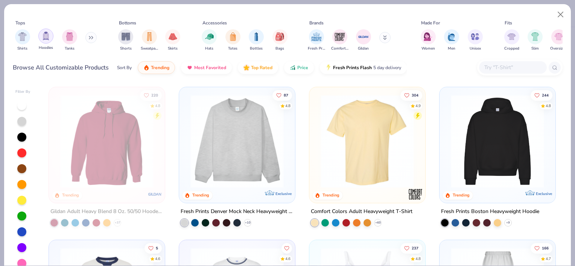
click at [52, 37] on div "filter for Hoodies" at bounding box center [45, 36] width 15 height 15
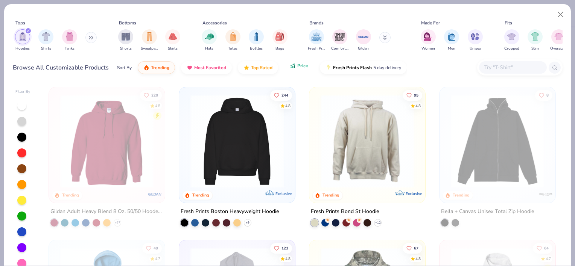
click at [290, 66] on icon "button" at bounding box center [293, 65] width 6 height 7
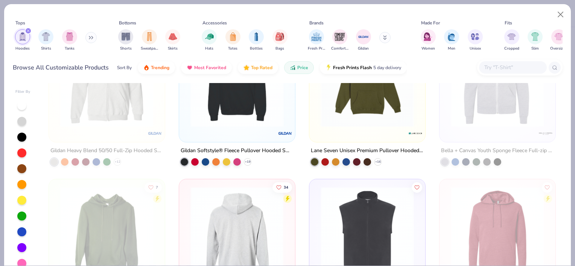
scroll to position [596, 0]
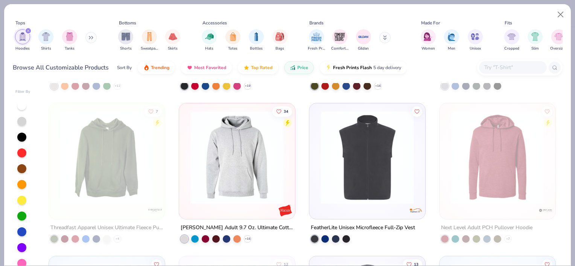
click at [228, 154] on img at bounding box center [237, 157] width 101 height 93
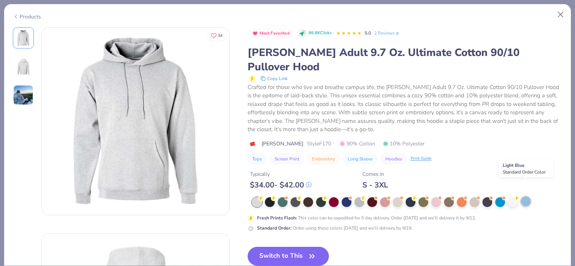
click at [524, 197] on div at bounding box center [526, 202] width 10 height 10
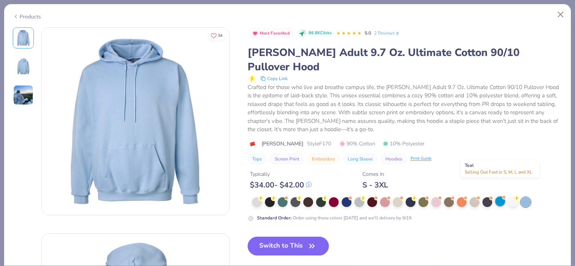
click at [501, 197] on div at bounding box center [500, 202] width 10 height 10
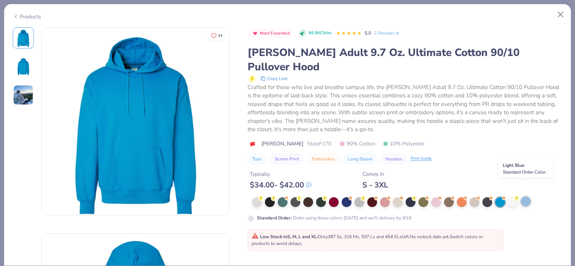
click at [522, 197] on div at bounding box center [526, 202] width 10 height 10
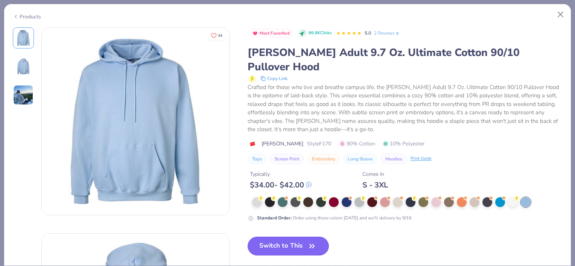
click at [314, 245] on icon "button" at bounding box center [312, 246] width 5 height 3
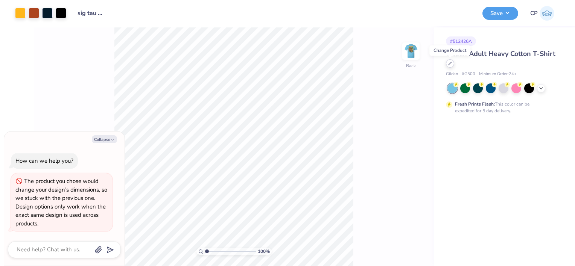
click at [447, 63] on div at bounding box center [450, 63] width 8 height 8
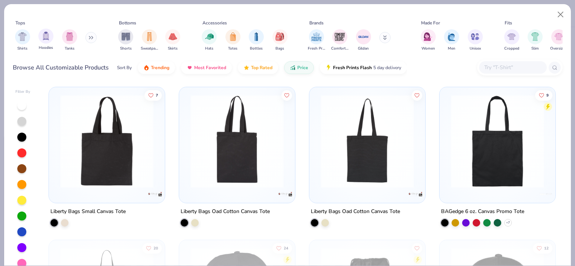
click at [42, 44] on div "Hoodies" at bounding box center [45, 40] width 15 height 22
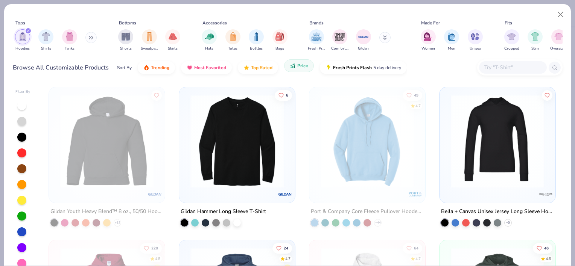
click at [292, 67] on icon "button" at bounding box center [292, 67] width 1 height 2
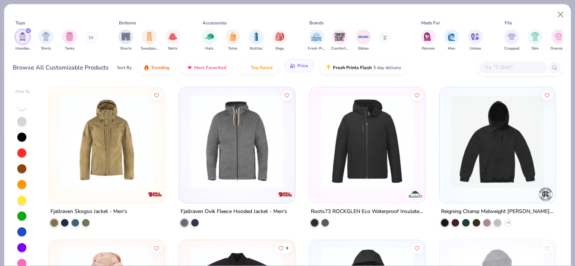
click at [298, 66] on span "Price" at bounding box center [302, 66] width 11 height 6
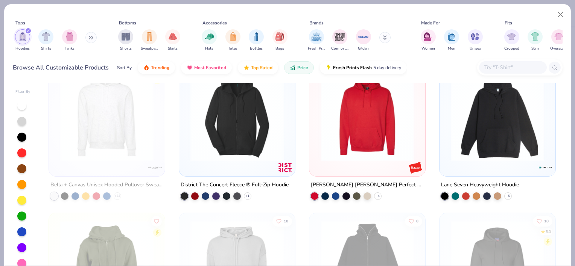
scroll to position [946, 0]
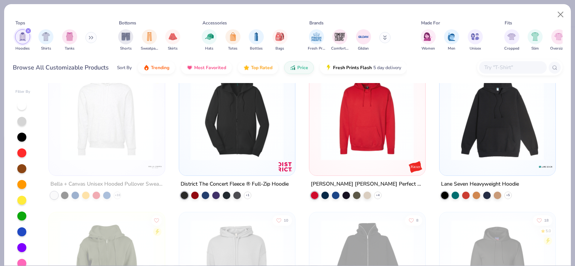
click at [365, 131] on img at bounding box center [367, 113] width 101 height 93
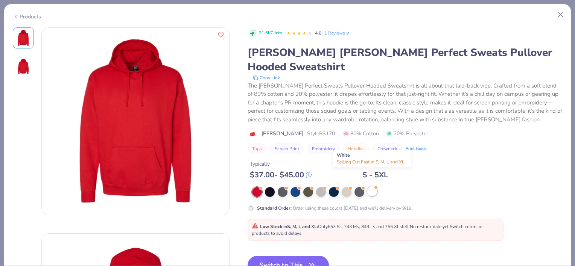
click at [371, 187] on div at bounding box center [372, 192] width 10 height 10
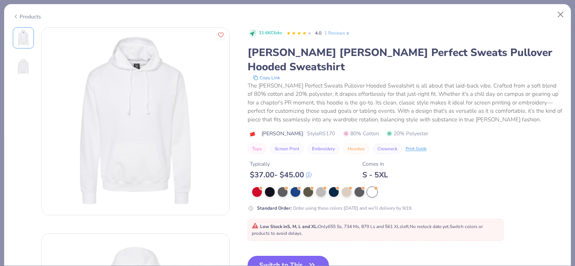
click at [286, 256] on button "Switch to This" at bounding box center [289, 265] width 82 height 19
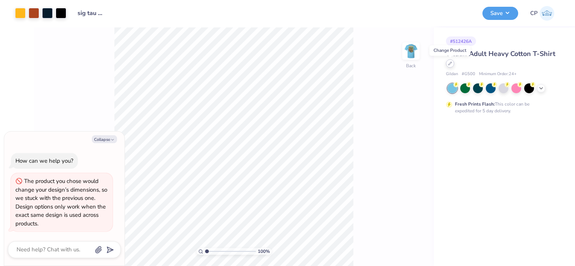
click at [447, 64] on div at bounding box center [450, 63] width 8 height 8
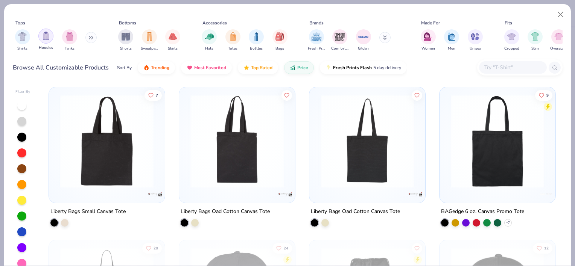
click at [49, 37] on img "filter for Hoodies" at bounding box center [46, 36] width 8 height 9
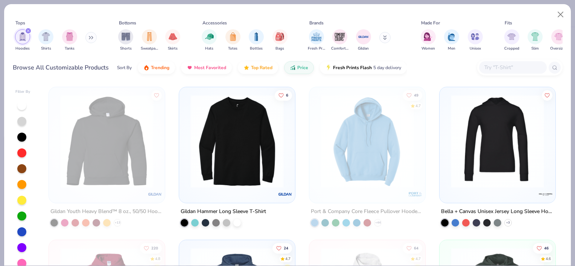
type textarea "x"
click at [298, 68] on span "Price" at bounding box center [302, 66] width 11 height 6
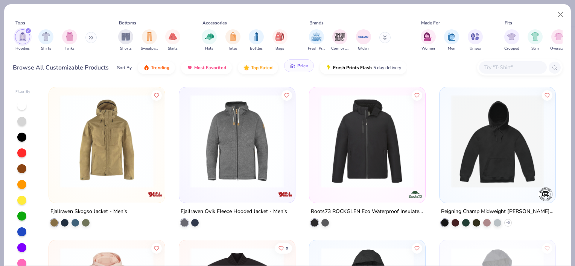
click at [298, 68] on span "Price" at bounding box center [302, 66] width 11 height 6
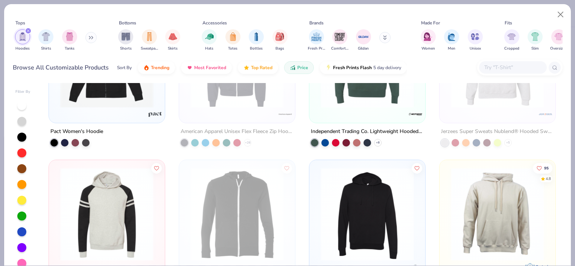
scroll to position [1535, 0]
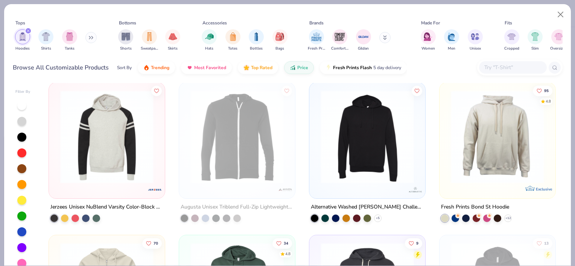
click at [352, 156] on img at bounding box center [367, 136] width 101 height 93
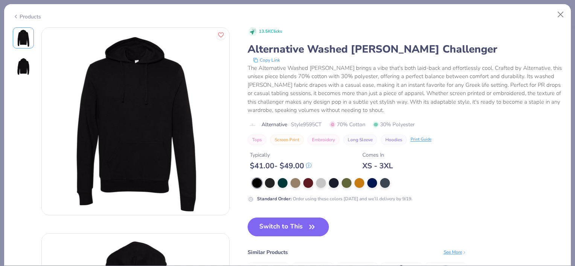
click at [38, 16] on div "Products" at bounding box center [27, 17] width 28 height 8
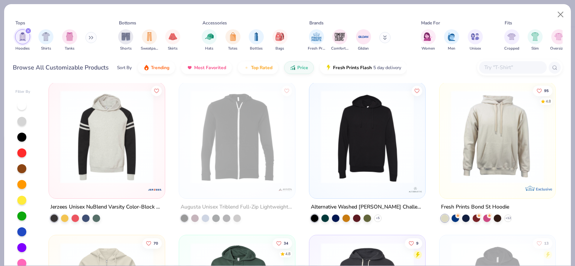
click at [474, 157] on img at bounding box center [497, 136] width 101 height 93
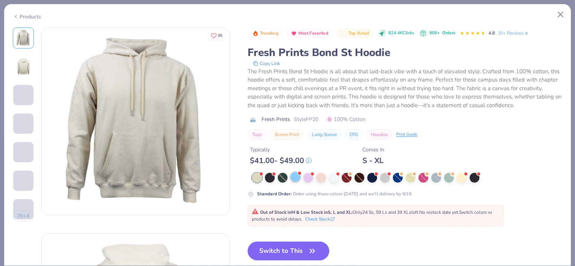
click at [295, 182] on div at bounding box center [296, 177] width 10 height 10
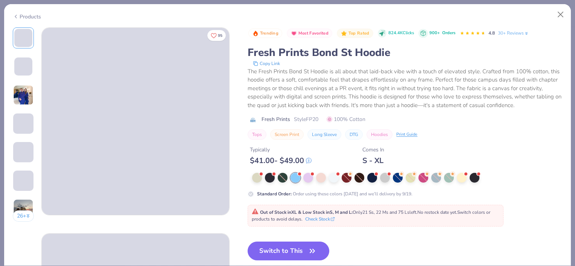
click at [28, 13] on div "Products" at bounding box center [27, 17] width 28 height 8
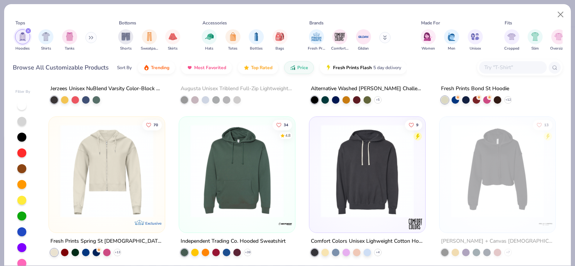
scroll to position [1654, 0]
click at [242, 176] on img at bounding box center [237, 170] width 101 height 93
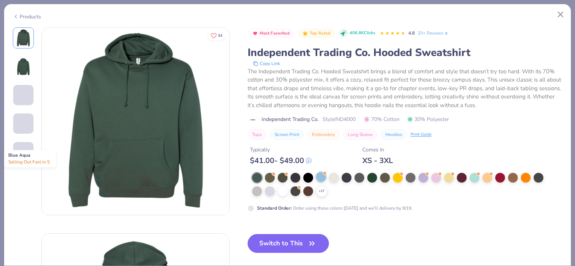
click at [318, 175] on div at bounding box center [321, 177] width 10 height 10
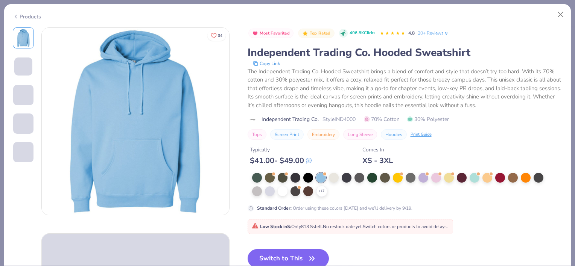
scroll to position [43, 0]
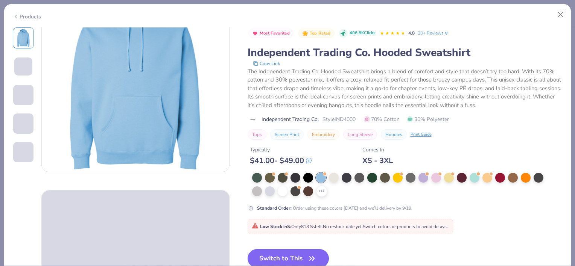
click at [280, 254] on button "Switch to This" at bounding box center [289, 259] width 82 height 19
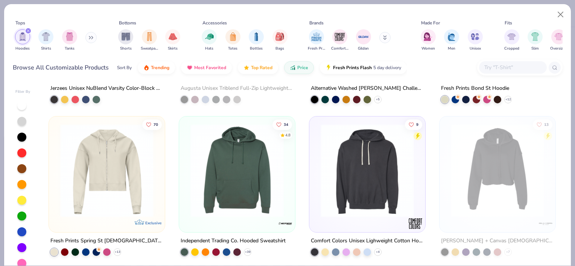
type textarea "x"
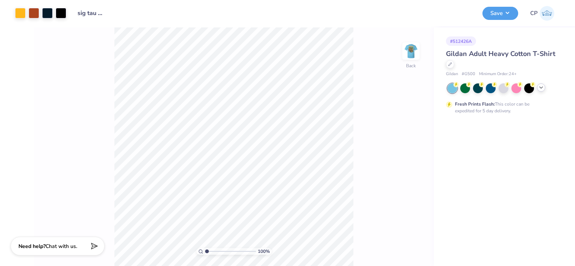
click at [539, 88] on icon at bounding box center [541, 88] width 6 height 6
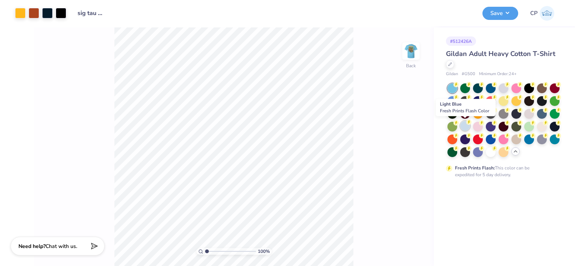
click at [462, 125] on div at bounding box center [465, 126] width 10 height 10
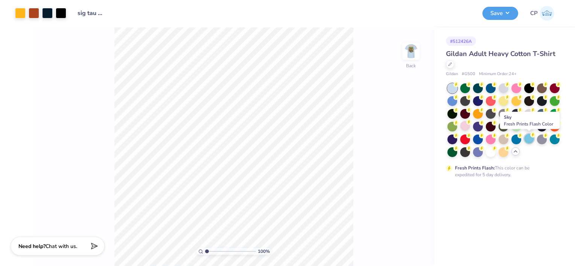
click at [528, 142] on div at bounding box center [529, 139] width 10 height 10
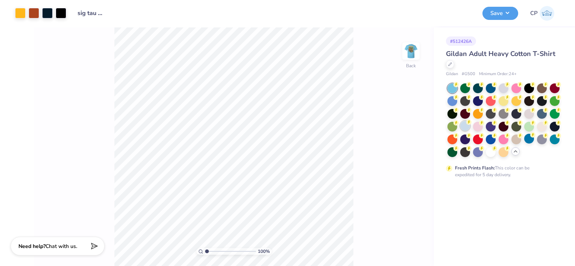
click at [466, 129] on div at bounding box center [465, 126] width 10 height 10
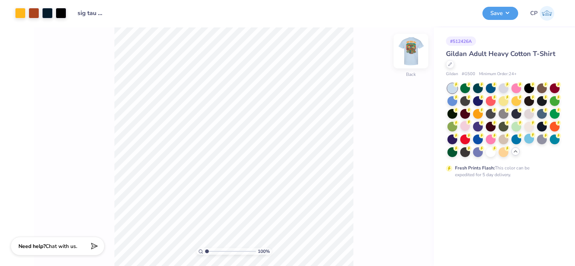
click at [409, 56] on img at bounding box center [411, 51] width 30 height 30
click at [491, 153] on div at bounding box center [491, 153] width 10 height 10
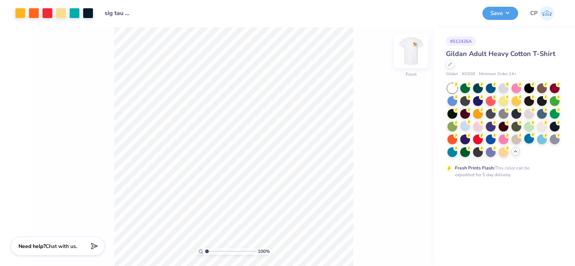
click at [413, 51] on img at bounding box center [411, 51] width 30 height 30
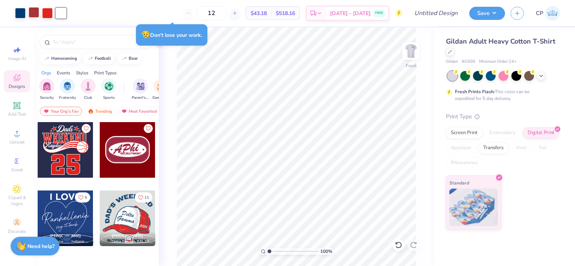
click at [34, 16] on div at bounding box center [34, 12] width 11 height 11
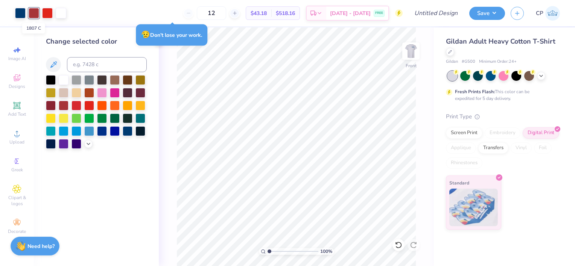
click at [33, 14] on div at bounding box center [34, 13] width 11 height 11
click at [87, 63] on input at bounding box center [107, 64] width 80 height 15
type input "485"
click at [397, 245] on icon at bounding box center [399, 246] width 8 height 8
click at [472, 133] on div "Screen Print" at bounding box center [464, 131] width 37 height 11
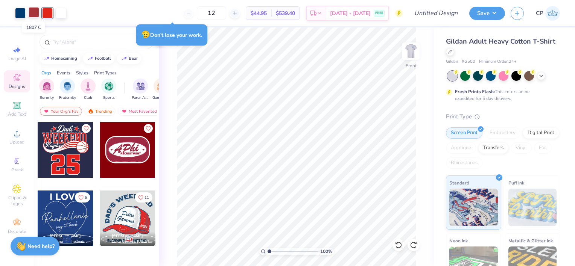
click at [34, 9] on div at bounding box center [34, 12] width 11 height 11
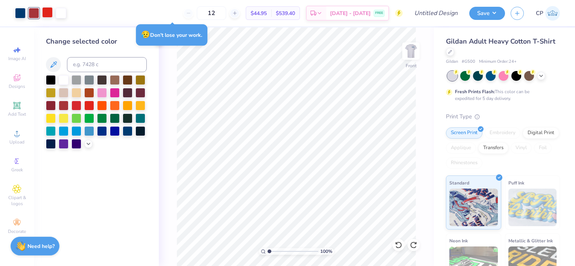
click at [44, 11] on div at bounding box center [47, 12] width 11 height 11
click at [32, 12] on div at bounding box center [34, 12] width 11 height 11
click at [93, 58] on input at bounding box center [107, 64] width 80 height 15
type input "485"
click at [414, 50] on img at bounding box center [411, 51] width 30 height 30
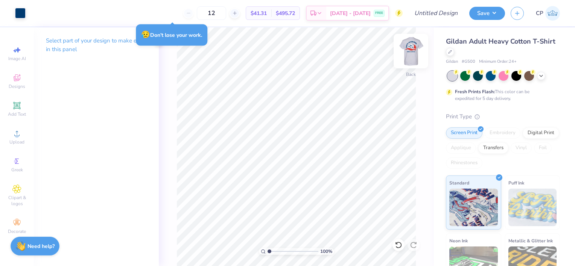
click at [409, 60] on img at bounding box center [411, 51] width 30 height 30
click at [397, 244] on icon at bounding box center [399, 246] width 8 height 8
click at [523, 138] on div "Digital Print" at bounding box center [541, 131] width 37 height 11
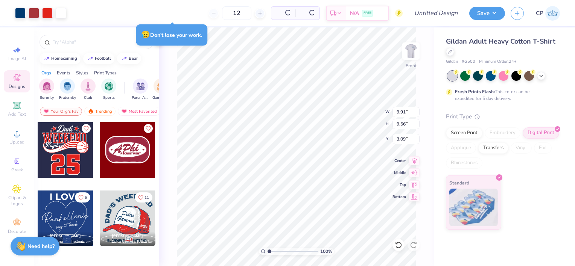
type input "9.91"
type input "9.56"
type input "3.29"
type input "3.00"
type input "10.23"
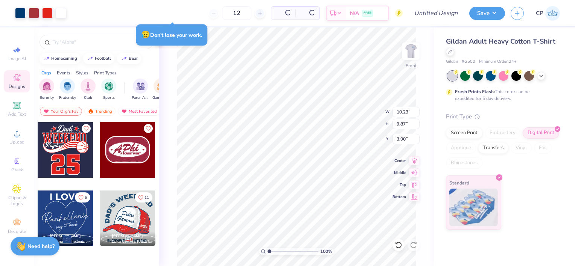
type input "9.87"
type input "3.05"
type input "10.03"
type input "9.68"
type input "3.02"
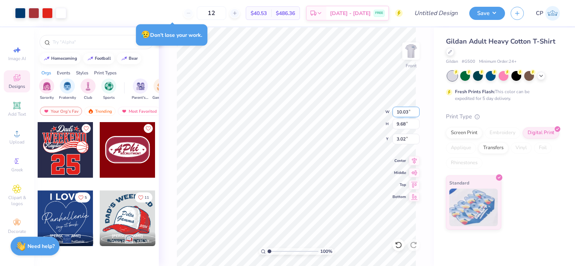
click at [391, 111] on div "100 % Front W 10.03 10.03 " H 9.68 9.68 " Y 3.02 3.02 " Center Middle Top Bottom" at bounding box center [296, 146] width 275 height 239
click at [390, 112] on div "100 % Front W 10.03 10.03 " H 9.68 9.68 " Y 3.02 3.02 " Center Middle Top Bottom" at bounding box center [296, 146] width 275 height 239
click at [412, 111] on input "10.03" at bounding box center [406, 112] width 27 height 11
type input "12.00"
type input "11.58"
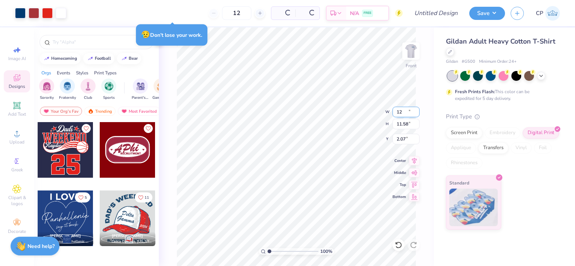
type input "2.07"
click at [410, 125] on input "11.58" at bounding box center [406, 124] width 27 height 11
type input "1"
type input "9"
type input "9.33"
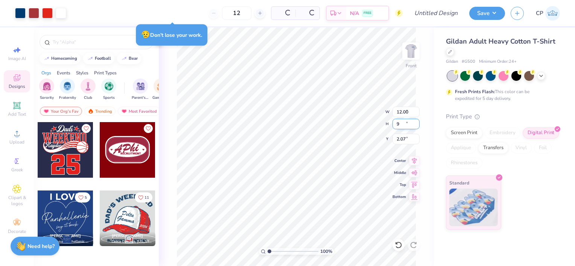
type input "9.00"
type input "3.36"
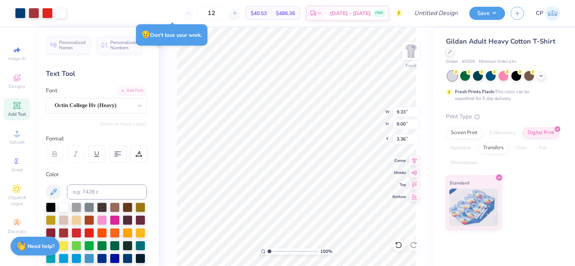
type input "9.62"
type input "9.29"
type input "3.40"
type input "9.77"
type input "9.43"
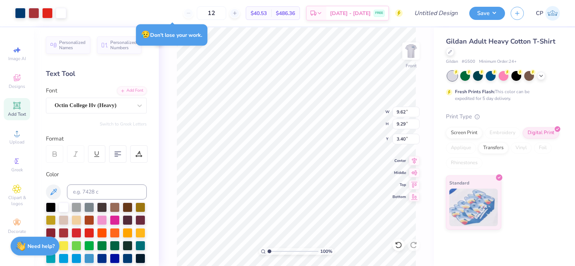
type input "3.42"
type input "9.95"
type input "9.60"
type input "3.45"
type input "10.10"
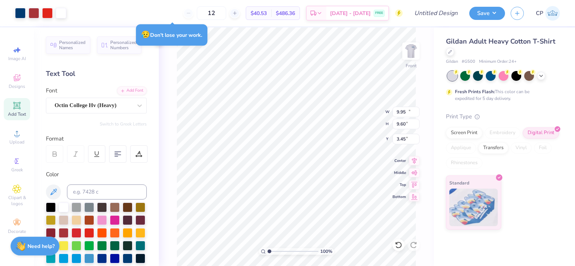
type input "9.75"
type input "3.47"
type input "10.24"
type input "9.89"
type input "3.49"
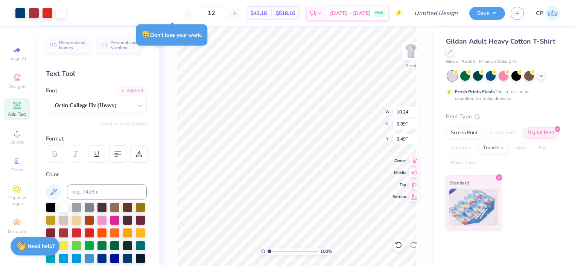
type input "10.19"
type input "9.83"
type input "10.13"
type input "9.78"
type input "3.00"
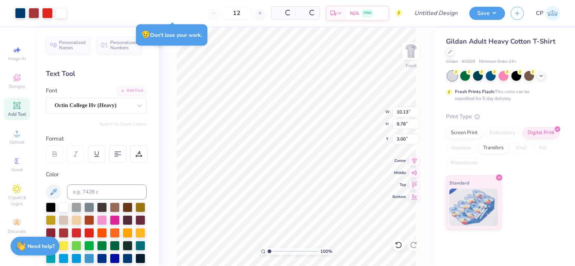
type input "10.28"
type input "9.93"
type input "3.02"
type input "10.06"
type input "9.72"
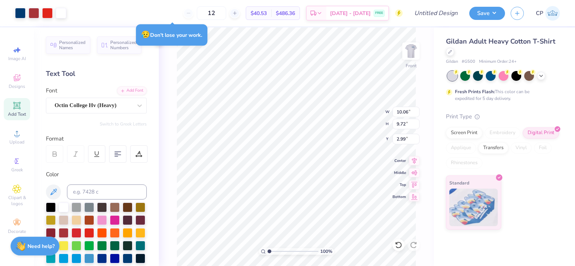
type input "3.00"
drag, startPoint x: 270, startPoint y: 252, endPoint x: 280, endPoint y: 250, distance: 10.0
type input "3.18"
click at [280, 250] on input "range" at bounding box center [293, 251] width 51 height 7
type input "11.67"
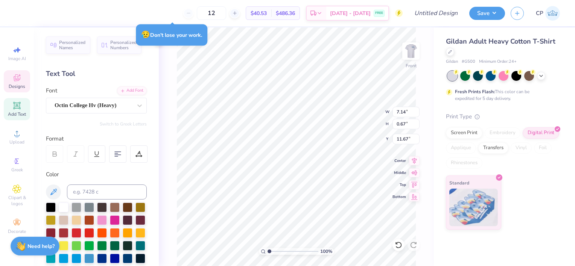
drag, startPoint x: 280, startPoint y: 251, endPoint x: 256, endPoint y: 250, distance: 24.1
type input "1"
click at [268, 250] on input "range" at bounding box center [293, 251] width 51 height 7
type input "10.27"
type input "9.53"
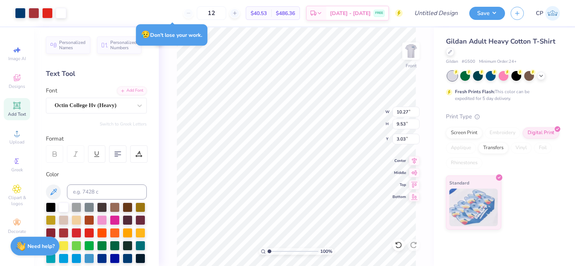
type input "3.03"
type input "10.34"
type input "9.60"
type input "3.04"
type input "10.57"
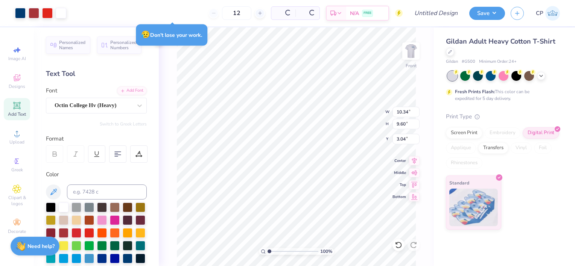
type input "9.80"
type input "3.08"
type input "10.46"
type input "9.70"
type input "3.06"
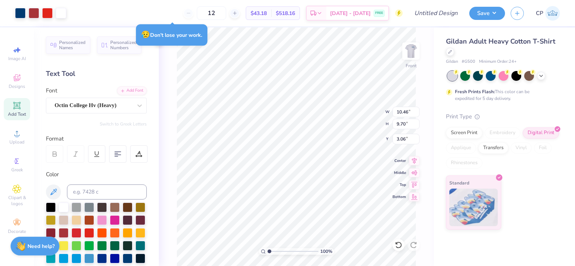
type input "10.36"
type input "9.61"
type input "3.05"
click at [415, 158] on icon at bounding box center [414, 159] width 11 height 9
click at [405, 55] on img at bounding box center [411, 51] width 30 height 30
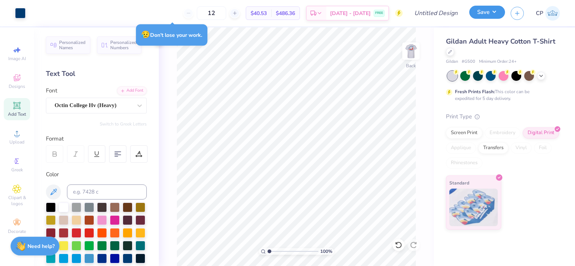
click at [495, 17] on button "Save" at bounding box center [487, 12] width 36 height 13
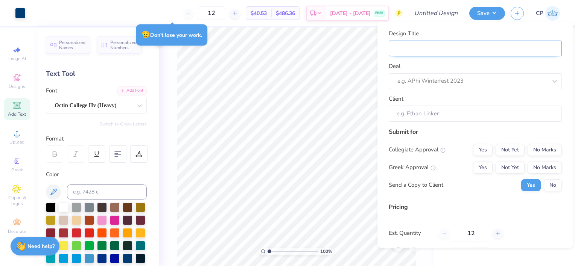
click at [455, 51] on input "Design Title" at bounding box center [475, 48] width 173 height 16
type input "d"
type input "da"
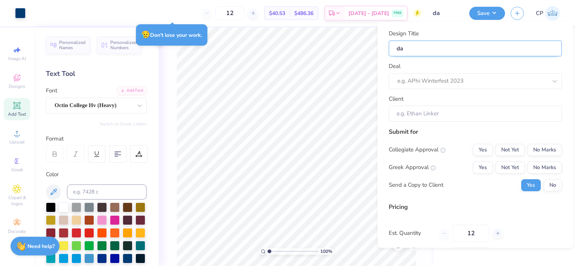
type input "d"
type input "D"
type input "Da"
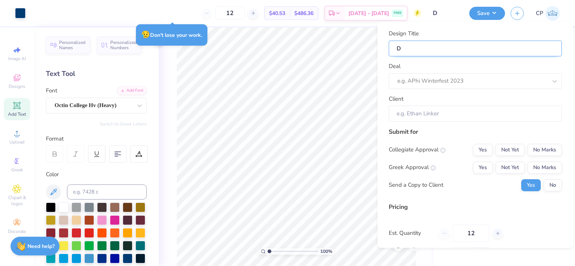
type input "Da"
type input "Das"
type input "Da"
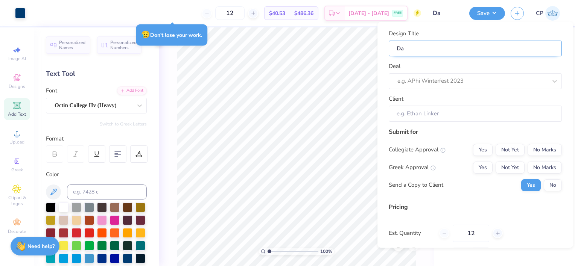
type input "Dad"
type input "Dad'"
type input "Dad's"
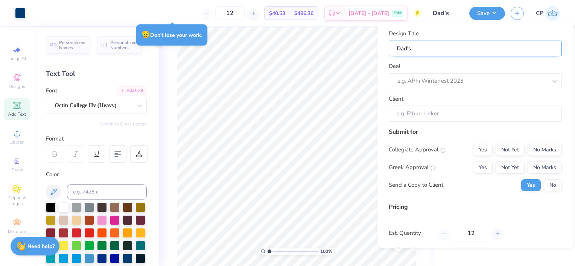
type input "Dad's"
type input "Dad's w"
type input "Dad's wk"
type input "Dad's wkn"
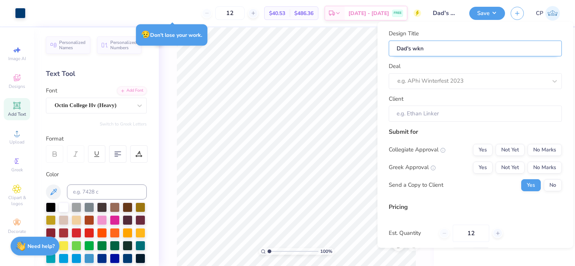
type input "Dad's wknd"
type input "Dad's wkn"
type input "Dad's wk"
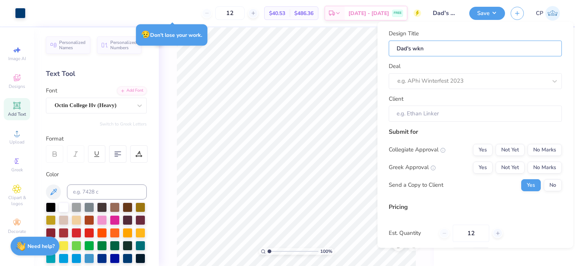
type input "Dad's wk"
type input "Dad's w"
type input "Dad's we"
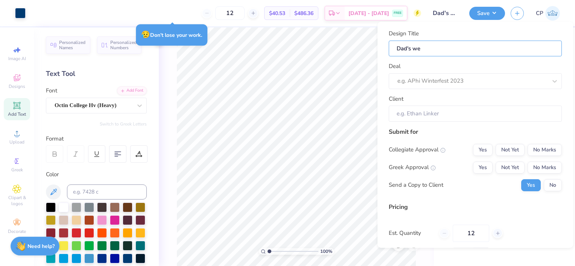
type input "Dad's wee"
type input "Dad's week"
type input "Dad's weeke"
type input "Dad's weeken"
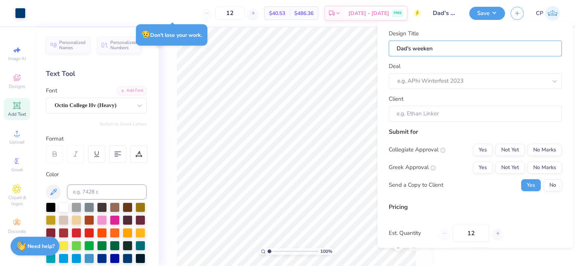
type input "Dad's weekend"
click at [439, 89] on div "Design Title Dad's weekend Deal e.g. APhi Winterfest 2023 Client" at bounding box center [475, 75] width 173 height 93
click at [427, 79] on div at bounding box center [472, 81] width 150 height 10
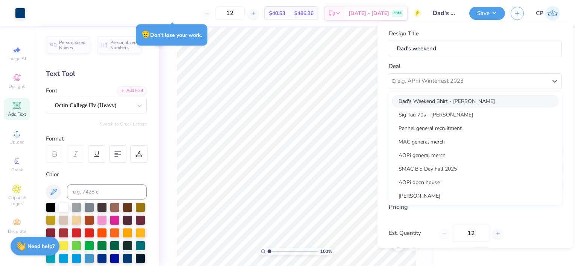
click at [429, 99] on div "Dad's Weekend Shirt - Hailey Wilkins" at bounding box center [475, 101] width 167 height 12
type input "Hailey Wilkins"
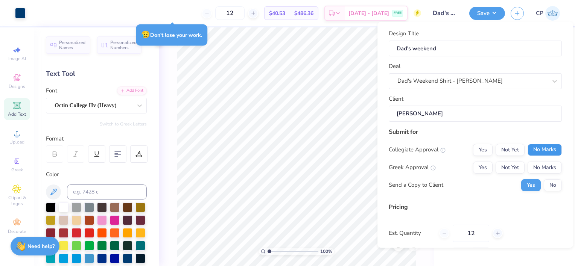
click at [529, 146] on button "No Marks" at bounding box center [545, 150] width 34 height 12
click at [537, 167] on button "No Marks" at bounding box center [545, 167] width 34 height 12
type input "$40.53"
click at [545, 185] on button "No" at bounding box center [553, 185] width 18 height 12
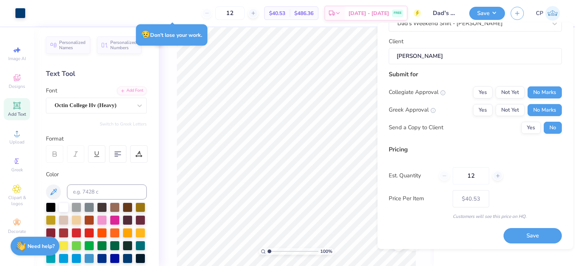
scroll to position [59, 0]
click at [523, 126] on button "Yes" at bounding box center [531, 128] width 20 height 12
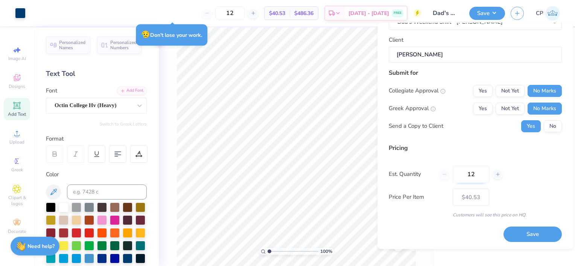
drag, startPoint x: 477, startPoint y: 175, endPoint x: 463, endPoint y: 175, distance: 13.9
click at [463, 175] on input "12" at bounding box center [471, 174] width 37 height 17
type input "24"
type input "$34.90"
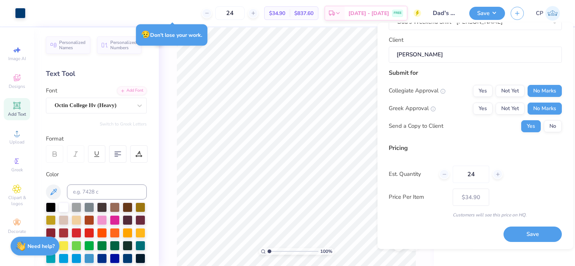
type input "2"
type input "0"
type input "012"
type input "12"
type input "$40.53"
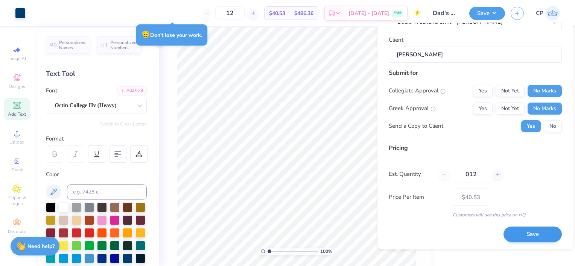
type input "012"
click at [515, 232] on button "Save" at bounding box center [533, 234] width 58 height 15
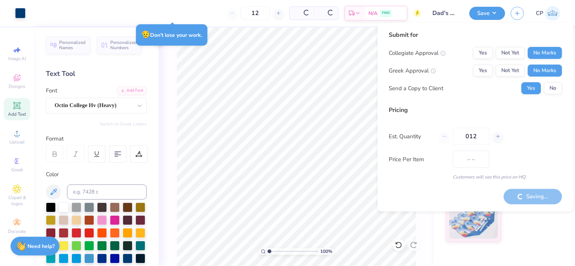
type input "$40.53"
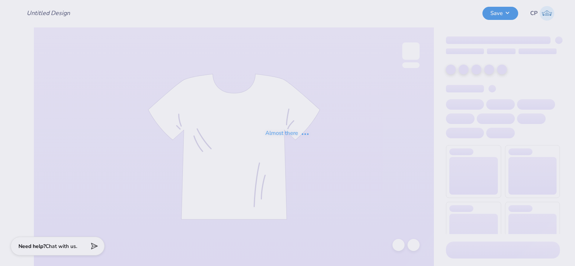
type input "sig tau 70s"
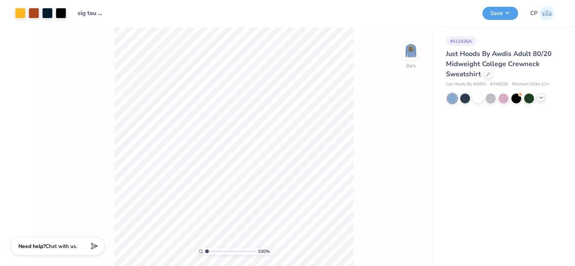
click at [542, 99] on icon at bounding box center [541, 98] width 6 height 6
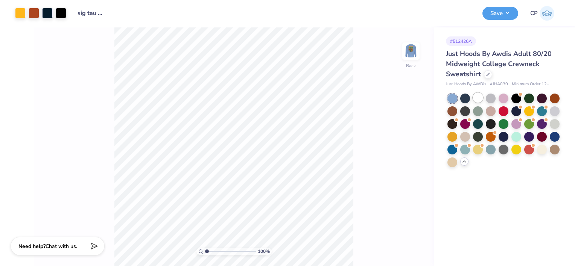
click at [473, 99] on div at bounding box center [478, 98] width 10 height 10
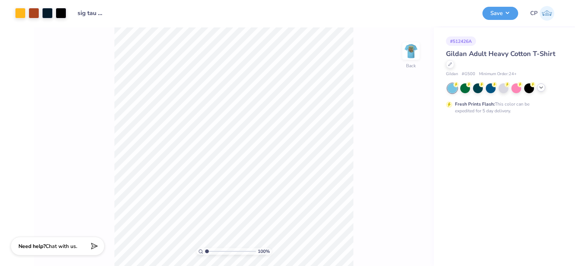
click at [542, 88] on icon at bounding box center [541, 88] width 6 height 6
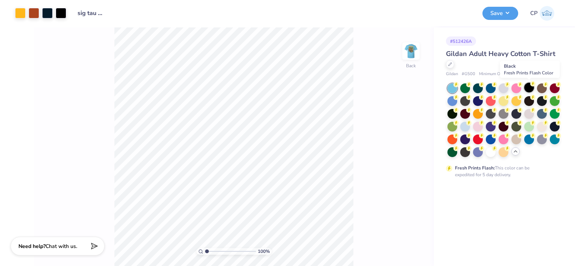
click at [529, 88] on div at bounding box center [529, 88] width 10 height 10
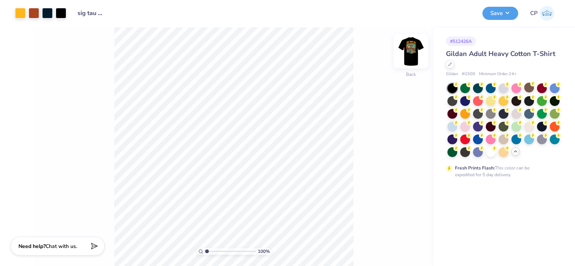
click at [410, 55] on img at bounding box center [411, 51] width 30 height 30
click at [409, 51] on img at bounding box center [411, 51] width 30 height 30
click at [415, 52] on img at bounding box center [411, 51] width 30 height 30
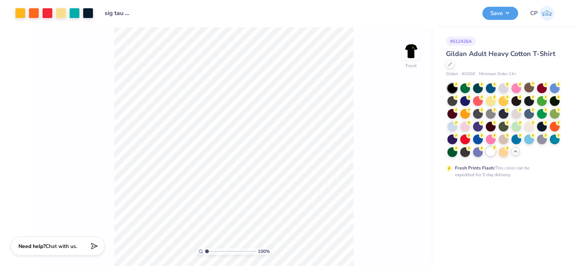
click at [491, 152] on div at bounding box center [491, 152] width 10 height 10
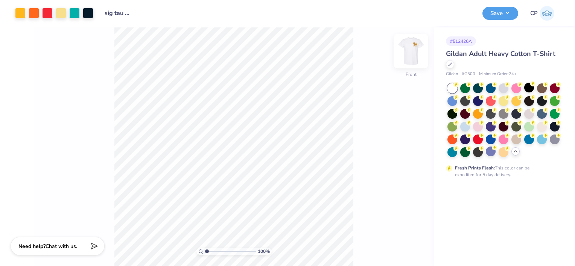
click at [409, 54] on img at bounding box center [411, 51] width 30 height 30
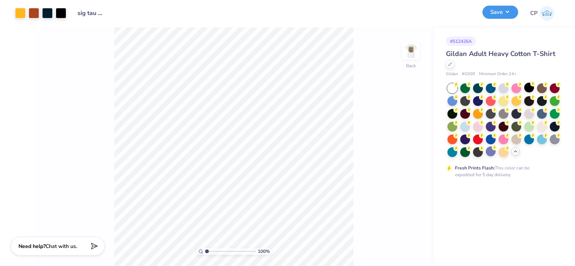
click at [497, 18] on button "Save" at bounding box center [500, 12] width 36 height 13
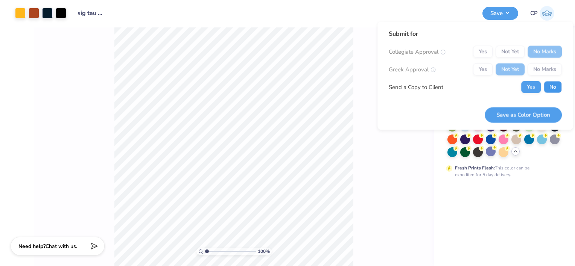
click at [553, 89] on button "No" at bounding box center [553, 87] width 18 height 12
click at [533, 113] on button "Save as Color Option" at bounding box center [523, 114] width 77 height 15
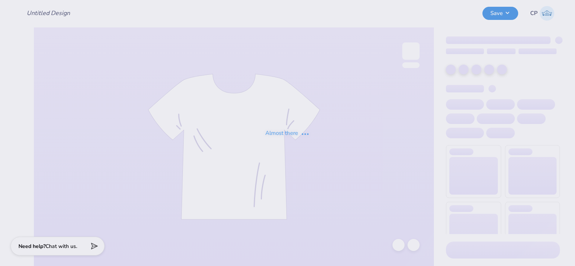
type input "sig tau 70s"
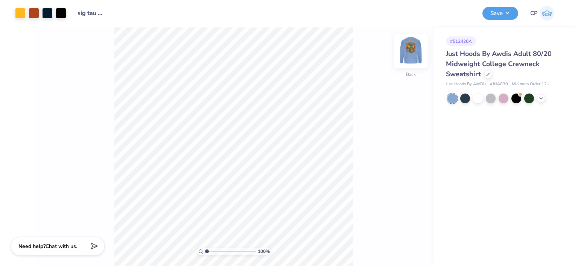
click at [406, 54] on img at bounding box center [411, 51] width 30 height 30
click at [410, 55] on img at bounding box center [411, 51] width 30 height 30
click at [411, 49] on img at bounding box center [411, 51] width 30 height 30
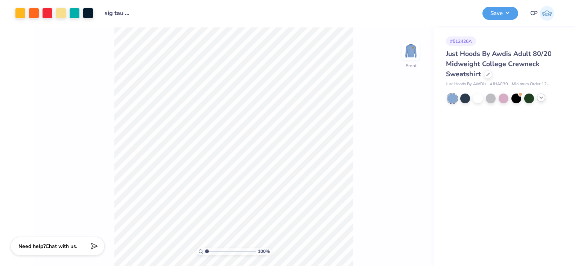
click at [539, 97] on icon at bounding box center [541, 98] width 6 height 6
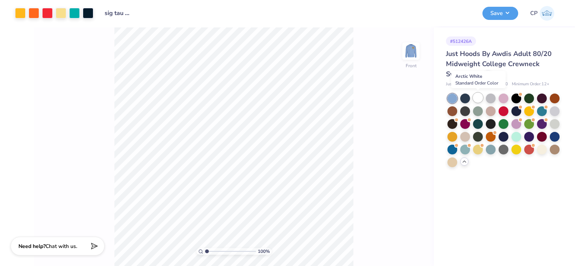
click at [478, 97] on div at bounding box center [478, 98] width 10 height 10
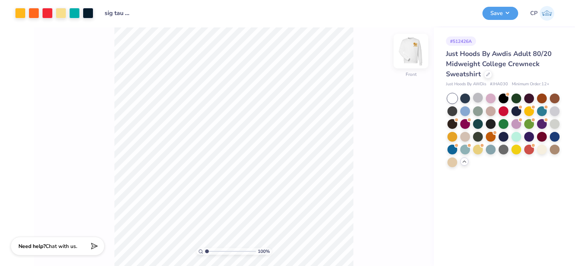
click at [412, 54] on img at bounding box center [411, 51] width 30 height 30
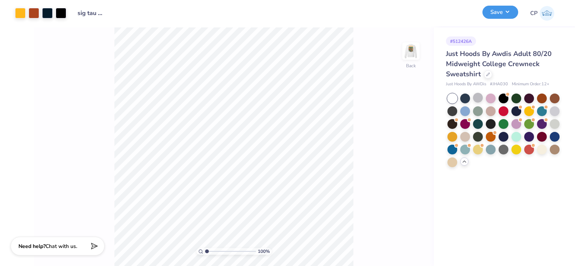
click at [497, 12] on button "Save" at bounding box center [500, 12] width 36 height 13
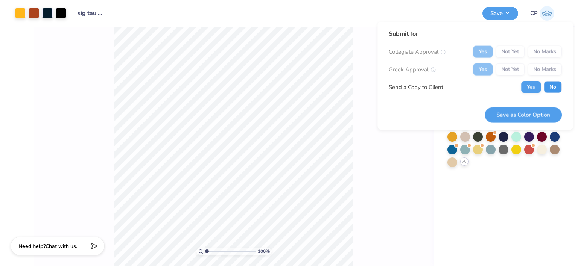
click at [556, 86] on button "No" at bounding box center [553, 87] width 18 height 12
click at [530, 116] on button "Save as Color Option" at bounding box center [523, 114] width 77 height 15
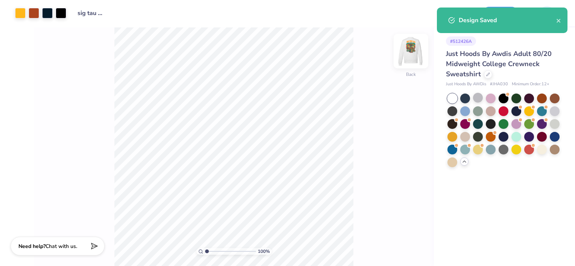
click at [411, 53] on img at bounding box center [411, 51] width 30 height 30
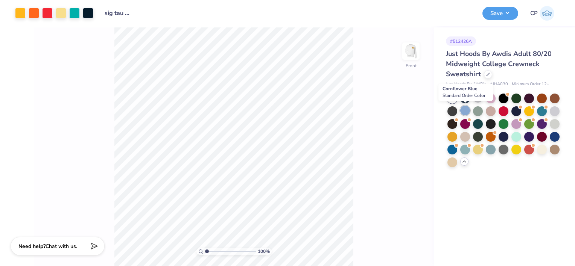
click at [464, 110] on div at bounding box center [465, 111] width 10 height 10
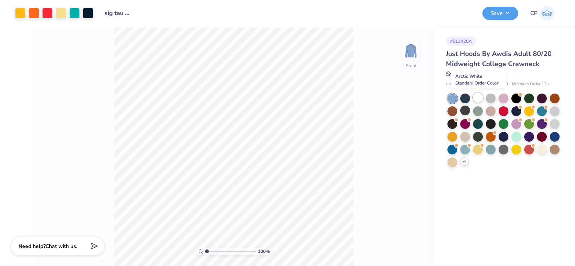
click at [479, 100] on div at bounding box center [478, 98] width 10 height 10
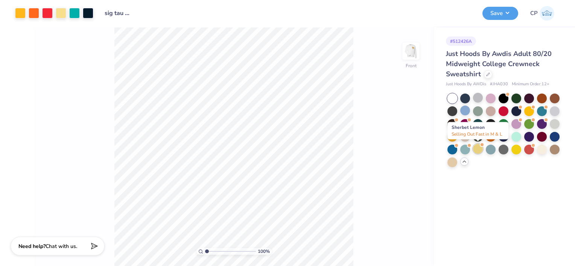
click at [476, 149] on div at bounding box center [478, 149] width 10 height 10
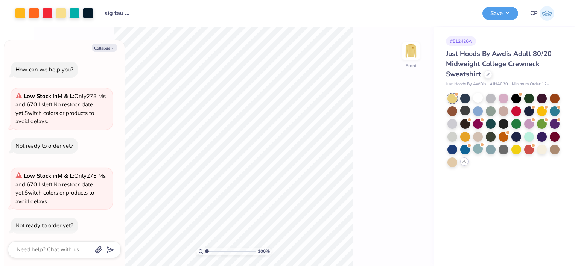
scroll to position [5, 0]
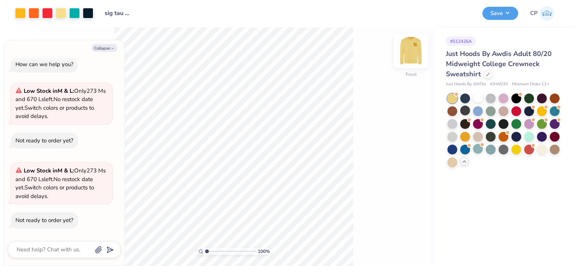
click at [408, 60] on img at bounding box center [411, 51] width 30 height 30
click at [407, 61] on img at bounding box center [411, 51] width 30 height 30
click at [451, 122] on div at bounding box center [452, 124] width 10 height 10
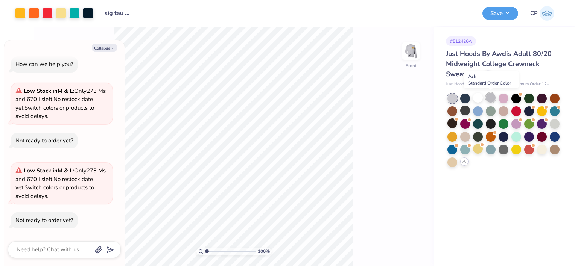
click at [491, 97] on div at bounding box center [491, 98] width 10 height 10
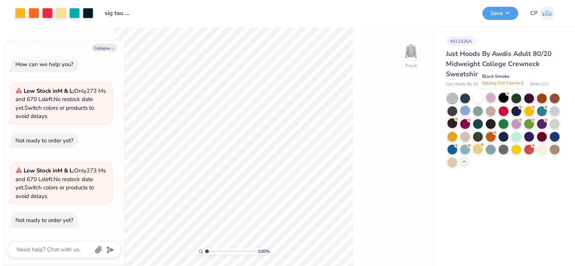
click at [503, 96] on div at bounding box center [504, 98] width 10 height 10
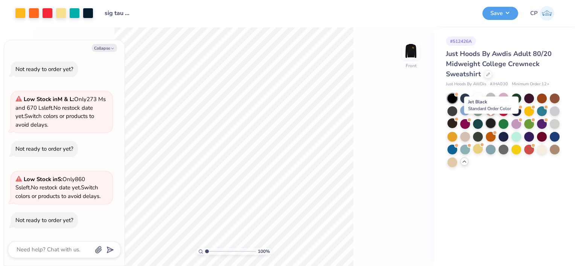
click at [489, 124] on div at bounding box center [491, 124] width 10 height 10
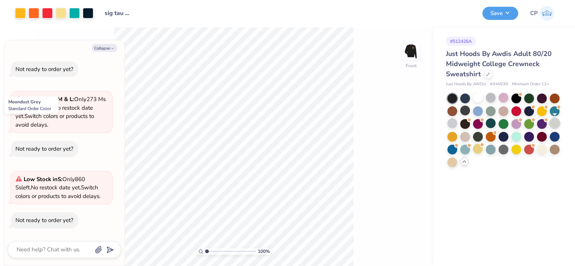
click at [553, 122] on div at bounding box center [555, 124] width 10 height 10
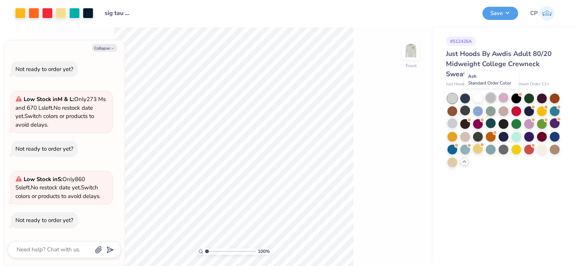
click at [489, 96] on div at bounding box center [491, 98] width 10 height 10
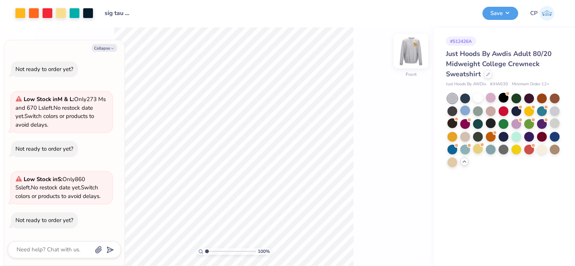
click at [406, 48] on img at bounding box center [411, 51] width 30 height 30
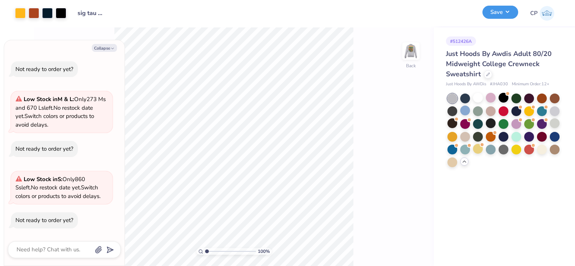
click at [508, 15] on button "Save" at bounding box center [500, 12] width 36 height 13
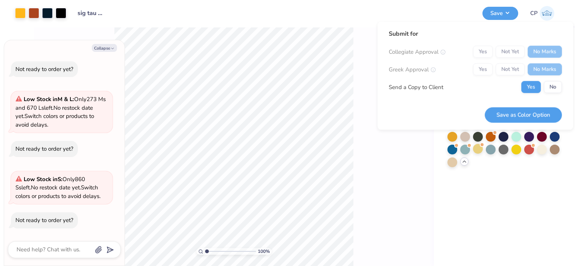
click at [549, 81] on div "Collegiate Approval Yes Not Yet No Marks Greek Approval Yes Not Yet No Marks Se…" at bounding box center [475, 69] width 173 height 47
click at [552, 89] on button "No" at bounding box center [553, 87] width 18 height 12
click at [534, 113] on button "Save as Color Option" at bounding box center [523, 114] width 77 height 15
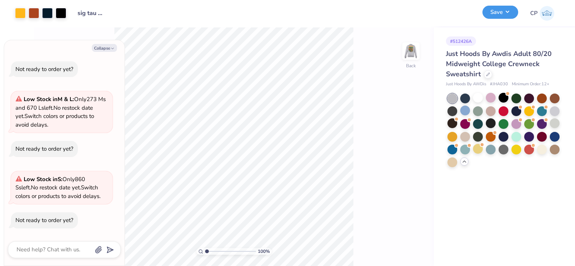
click at [505, 15] on button "Save" at bounding box center [500, 12] width 36 height 13
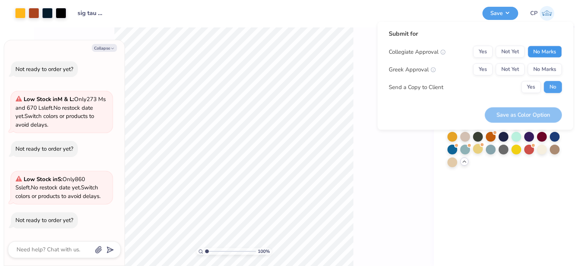
click at [535, 52] on button "No Marks" at bounding box center [545, 52] width 34 height 12
click at [548, 66] on button "No Marks" at bounding box center [545, 70] width 34 height 12
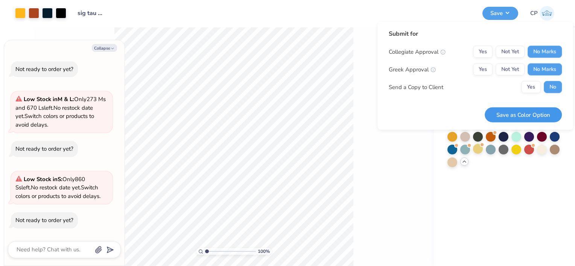
click at [525, 116] on button "Save as Color Option" at bounding box center [523, 114] width 77 height 15
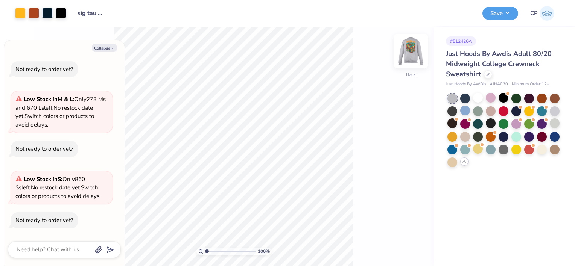
click at [410, 52] on img at bounding box center [411, 51] width 30 height 30
click at [412, 53] on img at bounding box center [411, 51] width 30 height 30
click at [508, 18] on button "Save" at bounding box center [500, 12] width 36 height 13
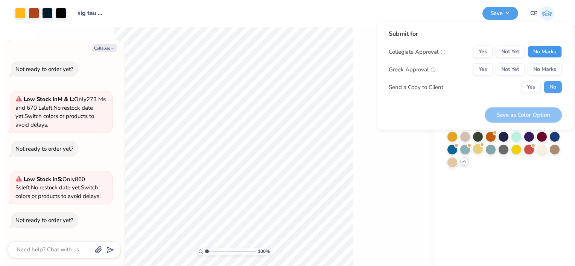
click at [545, 51] on button "No Marks" at bounding box center [545, 52] width 34 height 12
click at [516, 67] on button "Not Yet" at bounding box center [510, 70] width 29 height 12
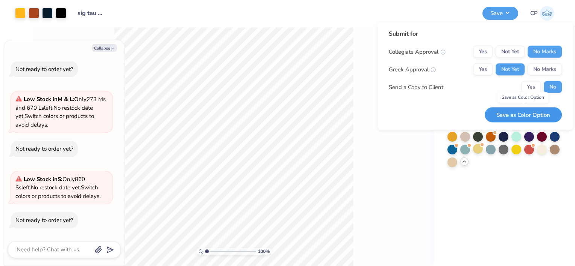
click at [527, 115] on button "Save as Color Option" at bounding box center [523, 114] width 77 height 15
type textarea "x"
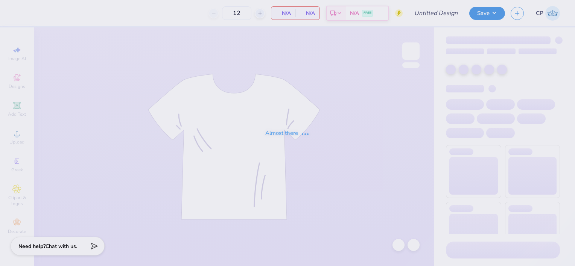
type input "Dad's Weekend Shirt"
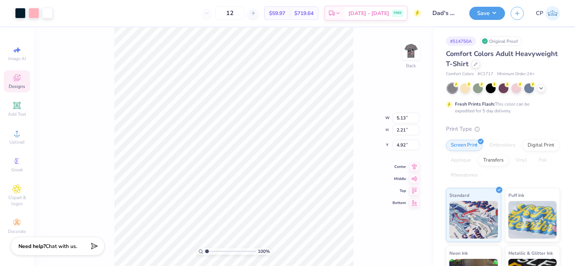
type input "3.00"
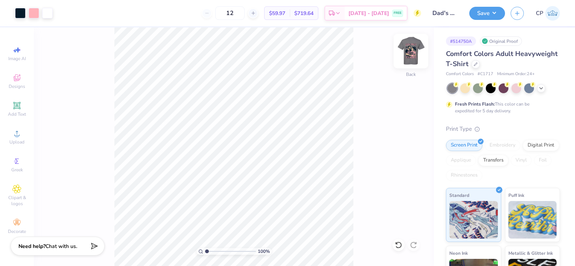
click at [412, 51] on img at bounding box center [411, 51] width 30 height 30
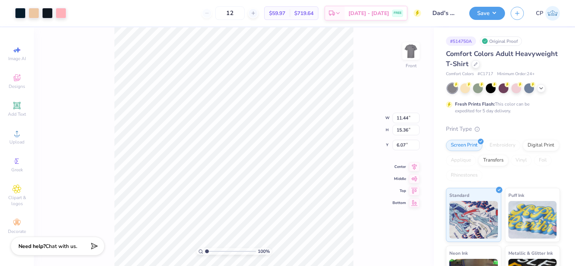
type input "3.00"
click at [412, 161] on icon at bounding box center [414, 159] width 11 height 9
type input "10.25"
type input "13.75"
click at [416, 160] on icon at bounding box center [414, 159] width 11 height 9
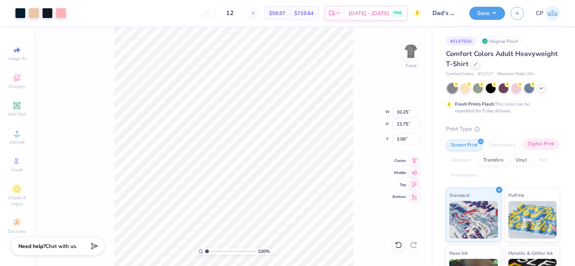
click at [523, 150] on div "Digital Print" at bounding box center [541, 144] width 37 height 11
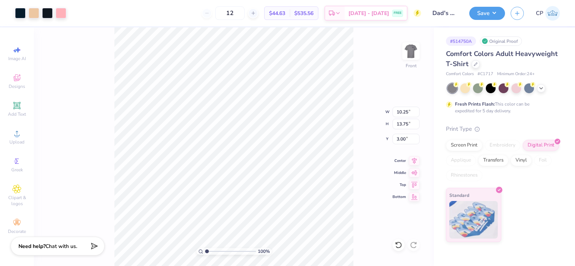
type input "8.43"
type input "11.32"
type input "7.42"
type input "9.96"
type input "10.22"
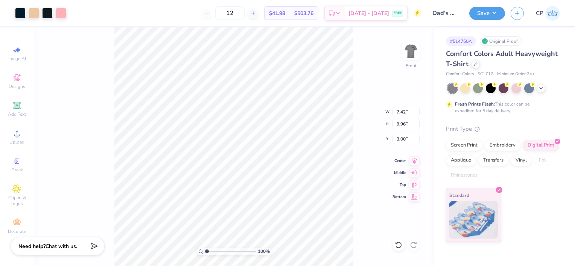
type input "13.72"
click at [414, 159] on icon at bounding box center [414, 160] width 5 height 6
type input "9.72"
type input "13.05"
type input "9.14"
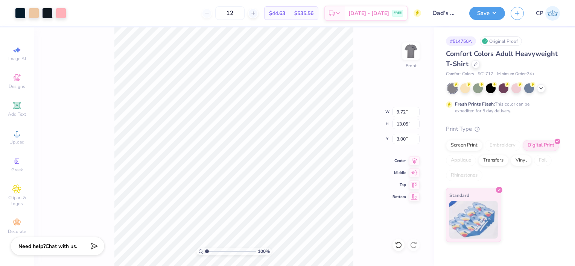
type input "12.27"
type input "11.53"
type input "15.48"
type input "10.95"
type input "14.70"
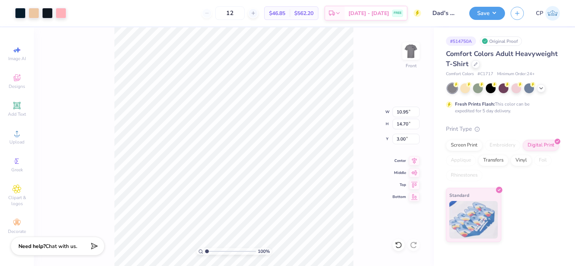
type input "10.54"
type input "14.14"
click at [414, 158] on icon at bounding box center [414, 159] width 11 height 9
click at [409, 57] on img at bounding box center [411, 51] width 30 height 30
click at [475, 65] on icon at bounding box center [475, 63] width 3 height 3
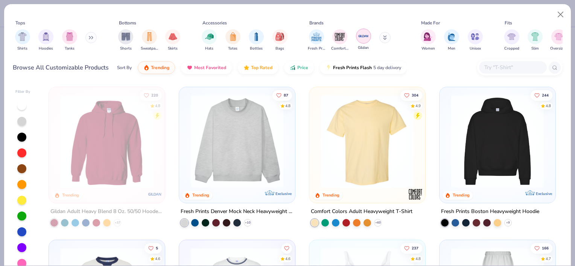
click at [362, 36] on img "filter for Gildan" at bounding box center [363, 35] width 11 height 11
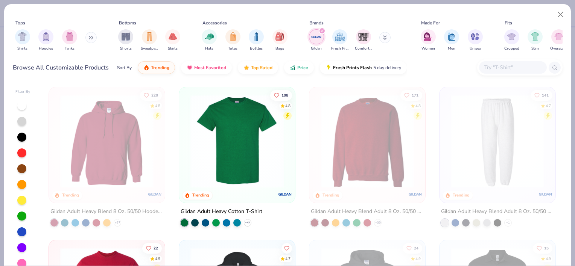
click at [320, 30] on div "filter for Gildan" at bounding box center [322, 30] width 7 height 7
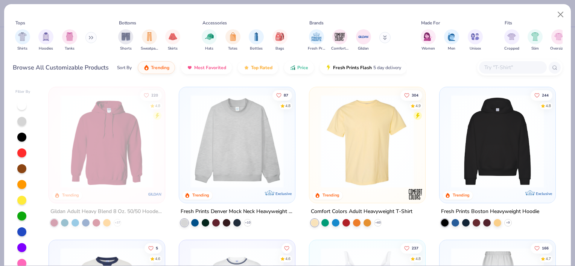
click at [89, 37] on button at bounding box center [90, 37] width 11 height 11
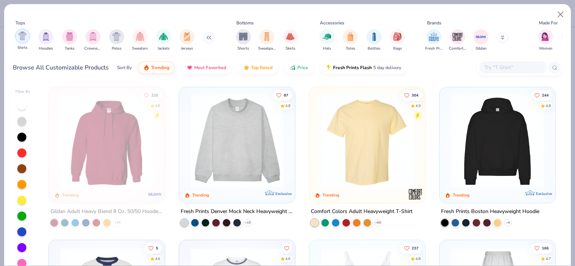
click at [23, 38] on img "filter for Shirts" at bounding box center [22, 36] width 9 height 9
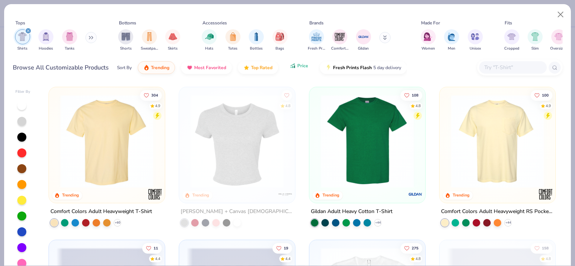
click at [291, 68] on icon "button" at bounding box center [291, 68] width 1 height 2
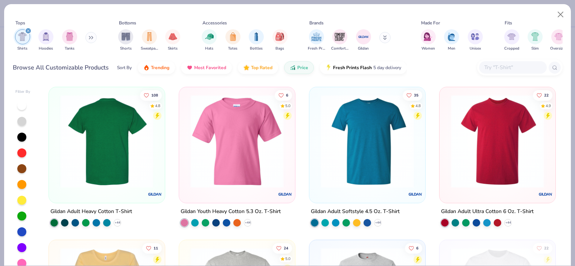
click at [113, 146] on img at bounding box center [106, 141] width 101 height 93
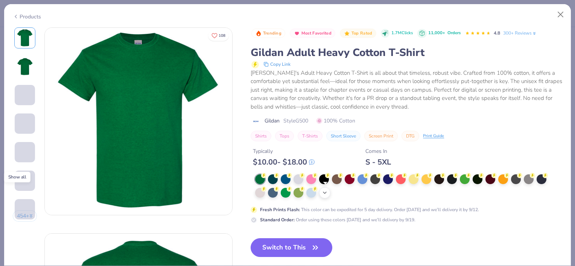
click at [329, 193] on div "+ 22" at bounding box center [324, 192] width 11 height 11
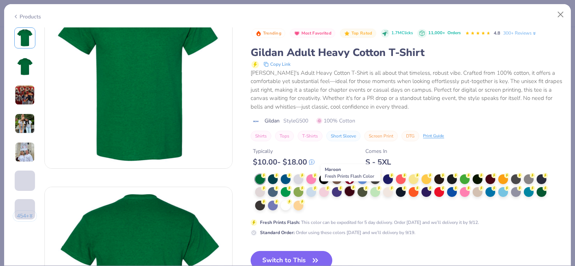
scroll to position [46, 0]
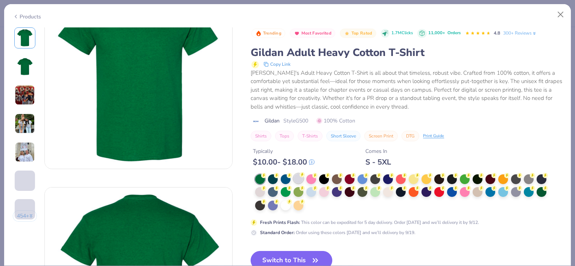
click at [300, 176] on icon at bounding box center [302, 174] width 5 height 5
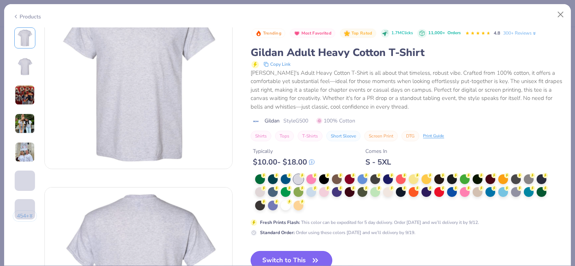
click at [298, 251] on button "Switch to This" at bounding box center [292, 260] width 82 height 19
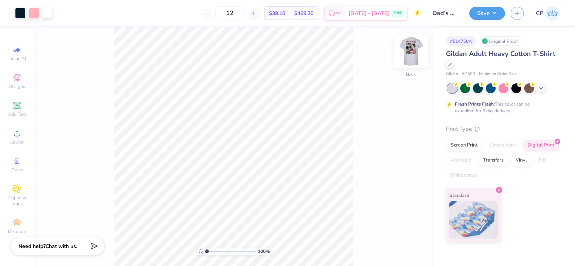
click at [413, 56] on img at bounding box center [411, 51] width 30 height 30
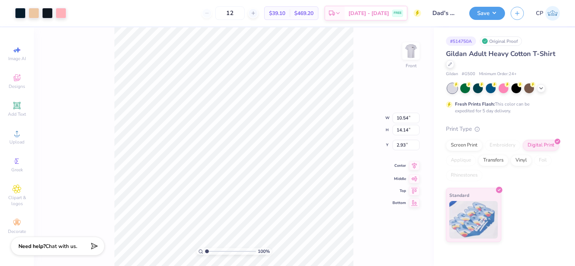
click at [415, 166] on icon at bounding box center [414, 165] width 11 height 9
click at [414, 160] on icon at bounding box center [414, 160] width 5 height 6
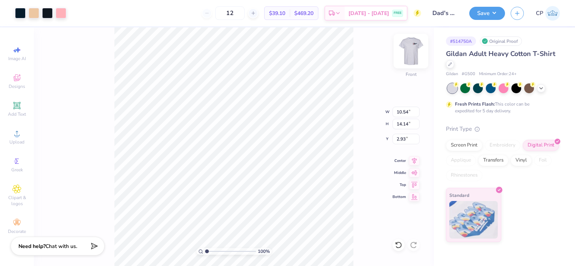
click at [409, 50] on img at bounding box center [411, 51] width 30 height 30
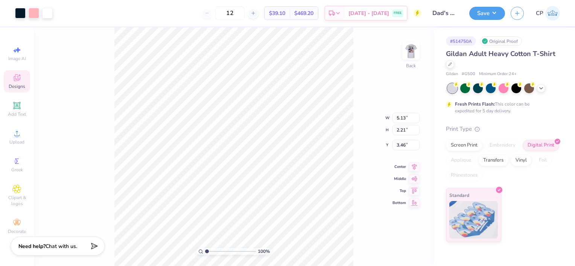
type input "3.00"
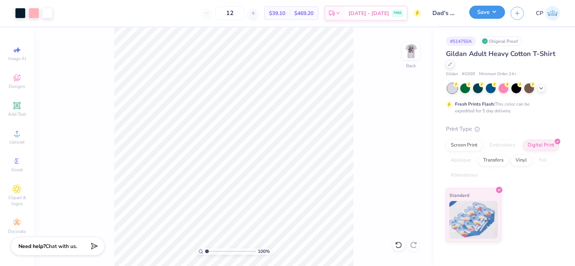
click at [491, 14] on button "Save" at bounding box center [487, 12] width 36 height 13
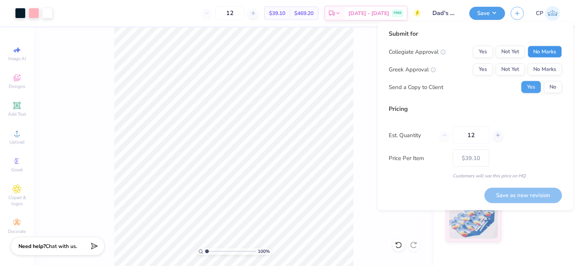
click at [531, 53] on button "No Marks" at bounding box center [545, 52] width 34 height 12
click at [539, 68] on button "No Marks" at bounding box center [545, 70] width 34 height 12
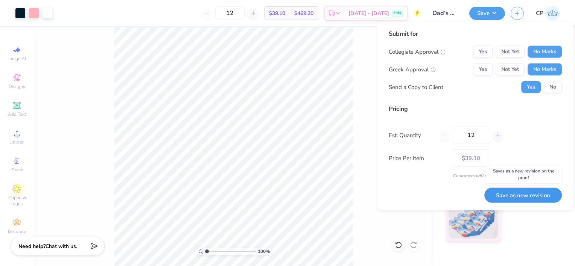
click at [521, 197] on button "Save as new revision" at bounding box center [523, 195] width 78 height 15
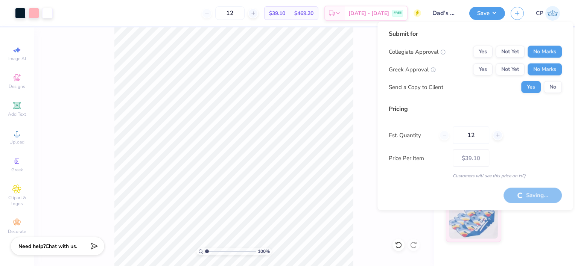
type input "– –"
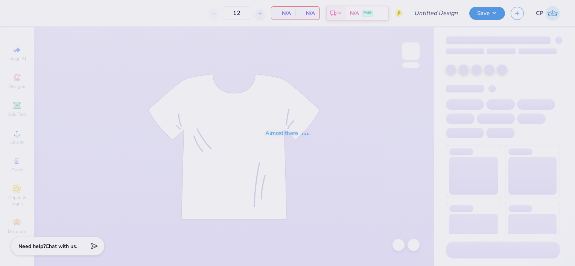
type input "Possible Dads Weekend Shirt"
type input "28"
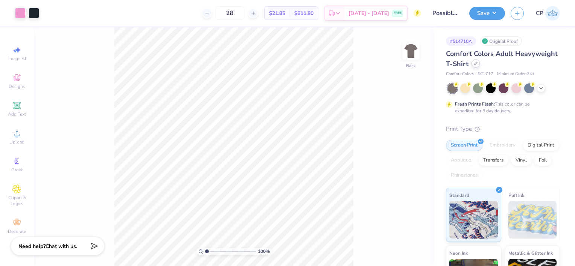
click at [478, 64] on icon at bounding box center [476, 64] width 4 height 4
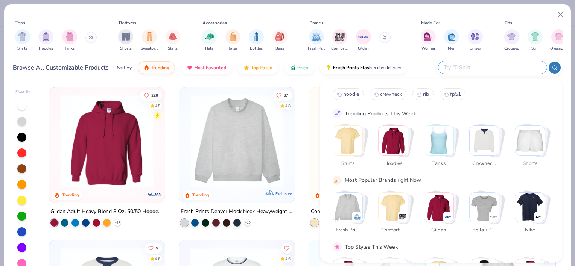
click at [504, 69] on input "text" at bounding box center [492, 67] width 99 height 9
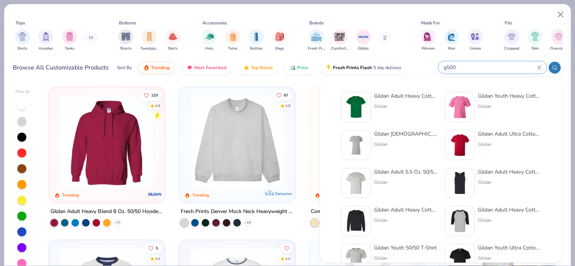
type input "g500"
click at [364, 107] on img at bounding box center [355, 107] width 23 height 23
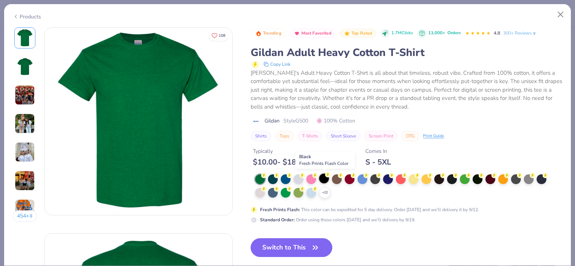
click at [325, 178] on div at bounding box center [324, 179] width 10 height 10
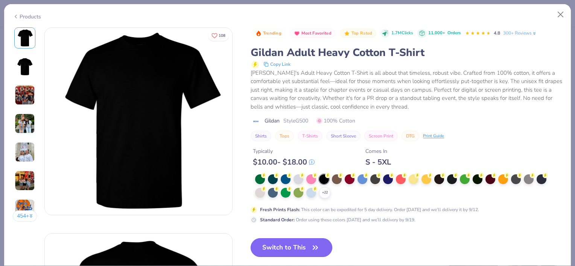
click at [296, 244] on button "Switch to This" at bounding box center [292, 248] width 82 height 19
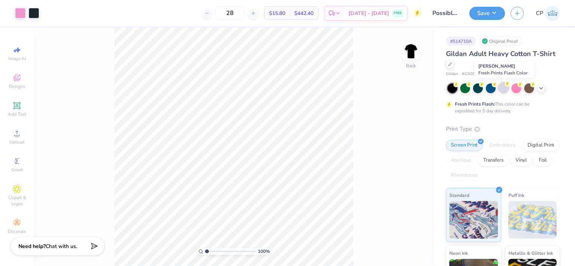
click at [503, 89] on div at bounding box center [504, 88] width 10 height 10
click at [490, 88] on div at bounding box center [491, 88] width 10 height 10
click at [541, 89] on icon at bounding box center [541, 88] width 6 height 6
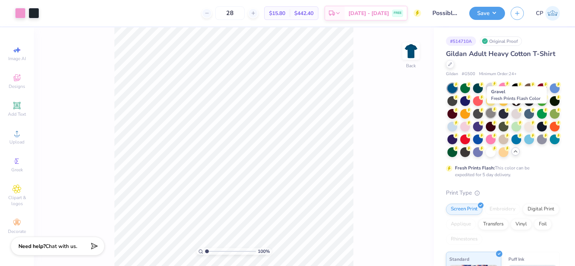
click at [496, 114] on div at bounding box center [491, 113] width 10 height 10
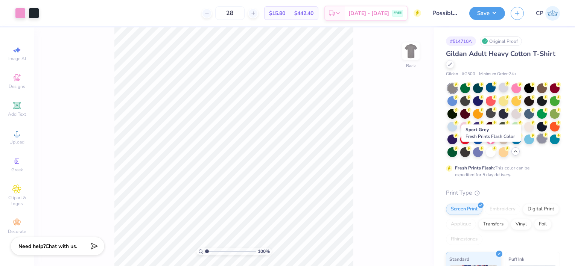
click at [537, 144] on div at bounding box center [542, 139] width 10 height 10
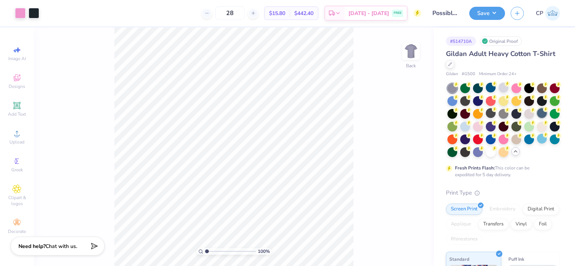
click at [537, 118] on div at bounding box center [542, 113] width 10 height 10
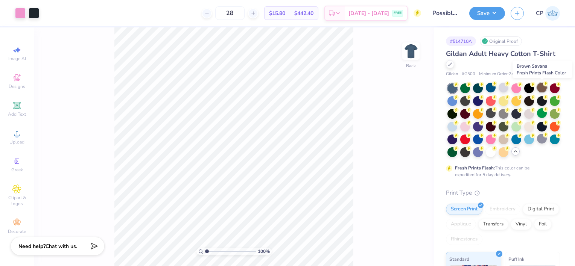
click at [542, 89] on div at bounding box center [542, 88] width 10 height 10
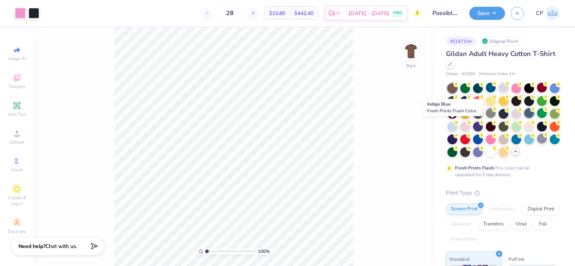
click at [524, 118] on div at bounding box center [529, 113] width 10 height 10
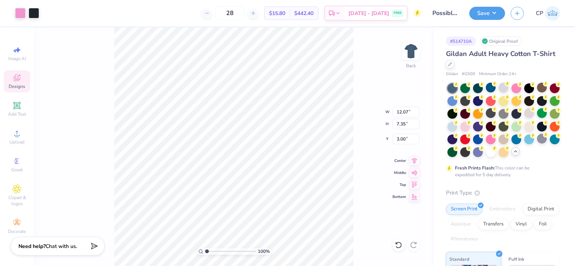
type input "3.00"
type input "1.78"
click at [211, 251] on input "range" at bounding box center [230, 251] width 51 height 7
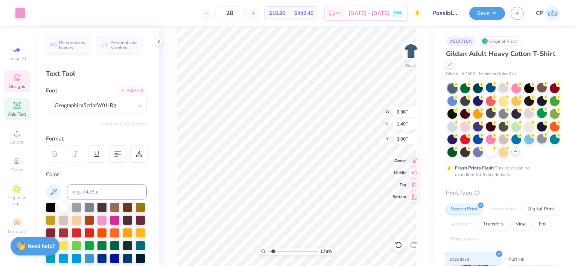
scroll to position [6, 1]
type input "7.85"
type input "1.84"
click at [415, 160] on icon at bounding box center [414, 159] width 11 height 9
type input "6.57"
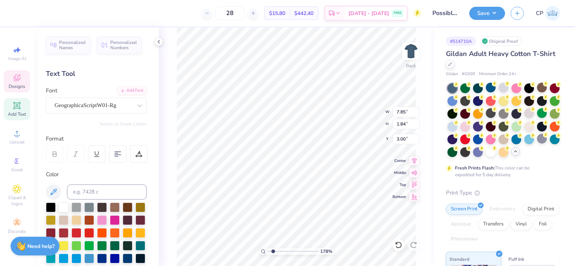
type input "1.54"
click at [415, 160] on icon at bounding box center [414, 159] width 11 height 9
type input "12.07"
type input "1.85"
type input "4.70"
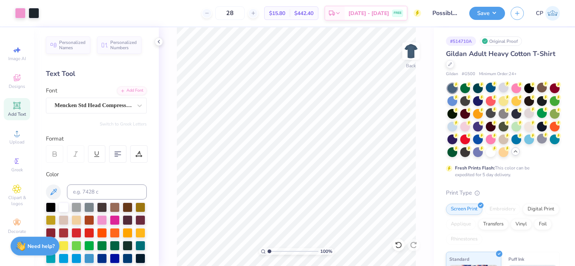
drag, startPoint x: 270, startPoint y: 251, endPoint x: 256, endPoint y: 251, distance: 14.3
type input "1"
click at [268, 251] on input "range" at bounding box center [293, 251] width 51 height 7
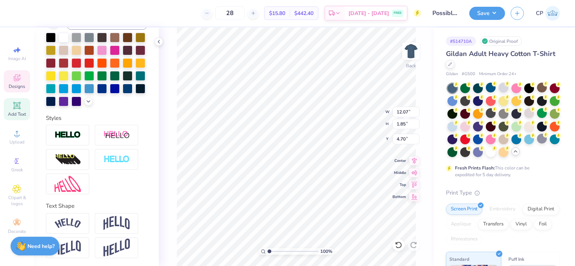
scroll to position [184, 0]
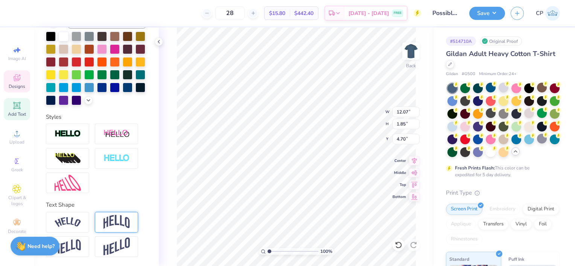
click at [125, 219] on img at bounding box center [116, 222] width 26 height 14
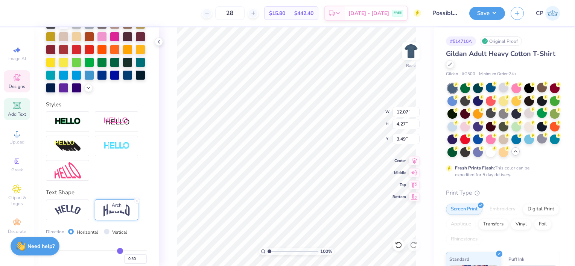
type input "4.27"
type input "3.49"
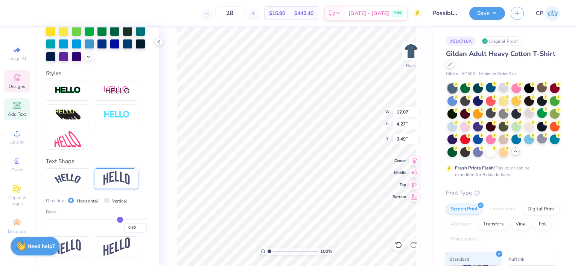
type input "0.44"
type input "0.4"
type input "0.40"
type input "0.37"
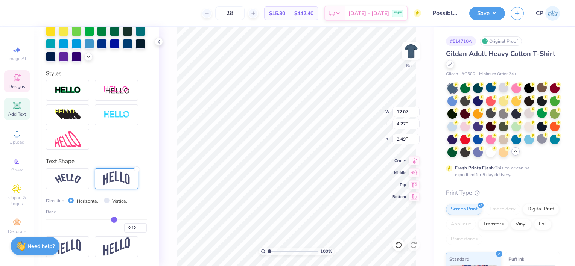
type input "0.37"
type input "0.29"
type input "0.25"
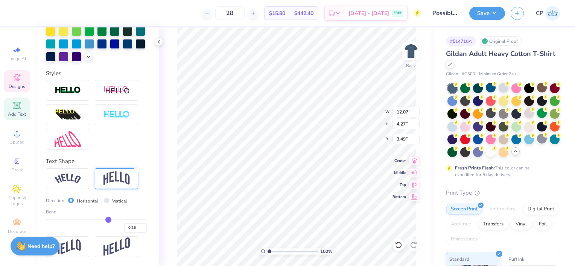
type input "0.23"
type input "0.21"
type input "0.2"
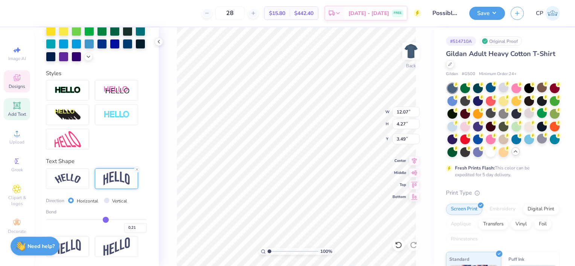
type input "0.20"
drag, startPoint x: 114, startPoint y: 220, endPoint x: 102, endPoint y: 220, distance: 11.7
type input "0.2"
click at [102, 220] on input "range" at bounding box center [96, 219] width 101 height 1
type input "2.73"
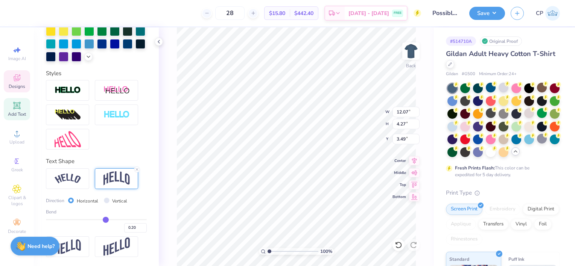
type input "4.26"
type input "0.19"
type input "0.16"
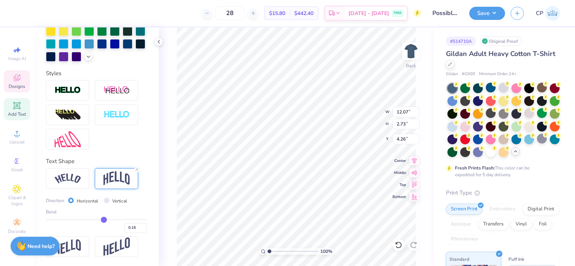
type input "0.13"
type input "0.11"
type input "0.1"
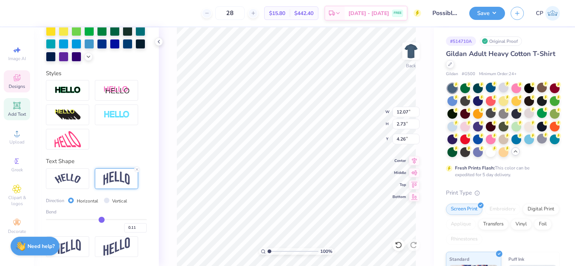
type input "0.10"
type input "0.08"
type input "0.07"
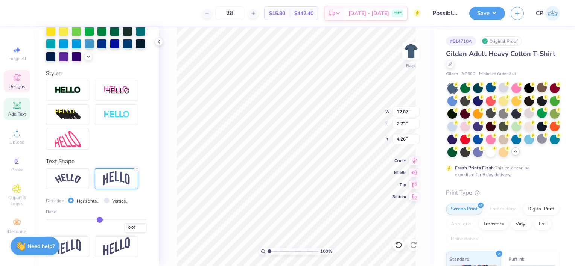
type input "0.06"
type input "0.05"
type input "0.04"
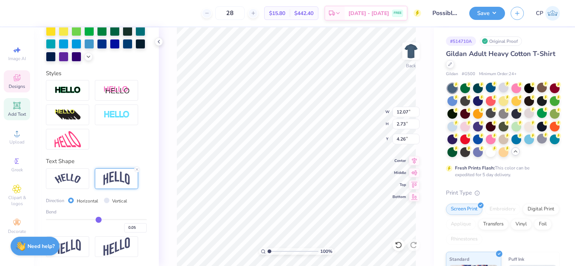
type input "0.04"
drag, startPoint x: 102, startPoint y: 222, endPoint x: 95, endPoint y: 221, distance: 7.2
type input "0.04"
click at [95, 221] on input "range" at bounding box center [96, 219] width 101 height 1
type input "1.97"
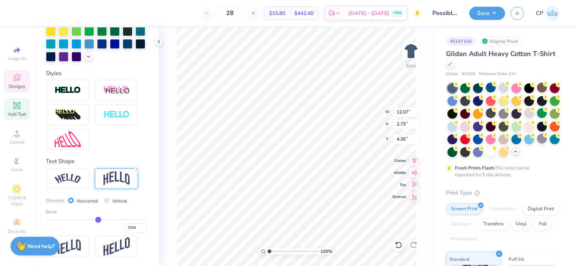
type input "4.64"
type input "0.06"
type input "0.08"
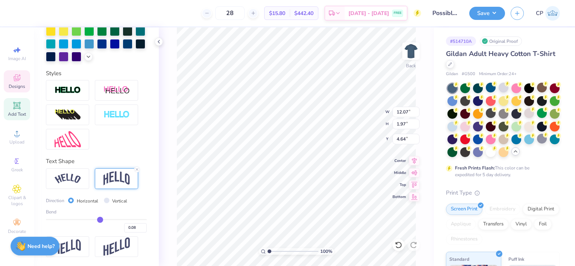
type input "0.09"
type input "0.1"
type input "0.10"
type input "0.1"
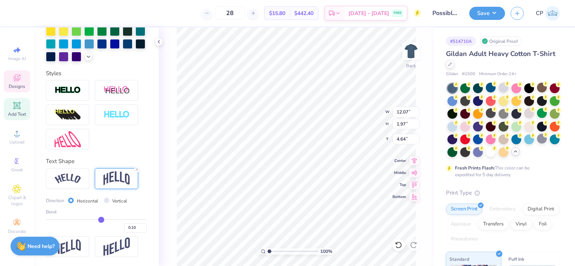
click at [98, 221] on input "range" at bounding box center [96, 219] width 101 height 1
type input "2.25"
type input "4.50"
type input "4.52"
drag, startPoint x: 269, startPoint y: 252, endPoint x: 275, endPoint y: 251, distance: 6.1
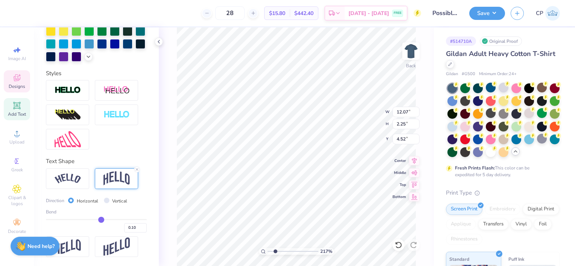
type input "2.29"
click at [275, 251] on input "range" at bounding box center [293, 251] width 51 height 7
type input "4.68"
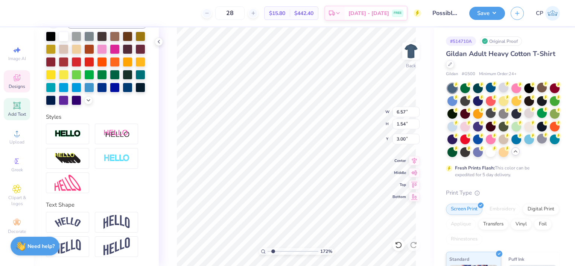
scroll to position [184, 0]
type input "1.72443644847632"
type input "10.53"
drag, startPoint x: 272, startPoint y: 253, endPoint x: 263, endPoint y: 253, distance: 8.7
type input "1"
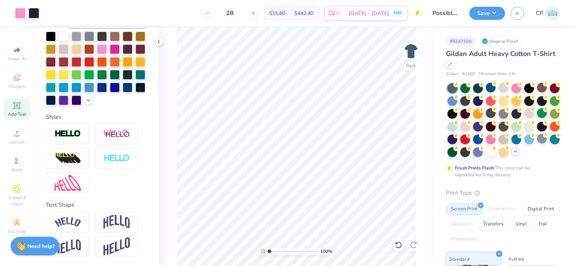
click at [268, 253] on input "range" at bounding box center [293, 251] width 51 height 7
type input "3.00"
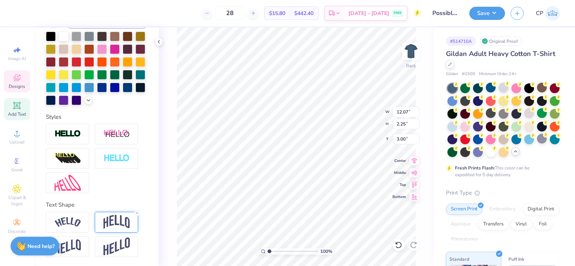
click at [116, 215] on img at bounding box center [116, 222] width 26 height 14
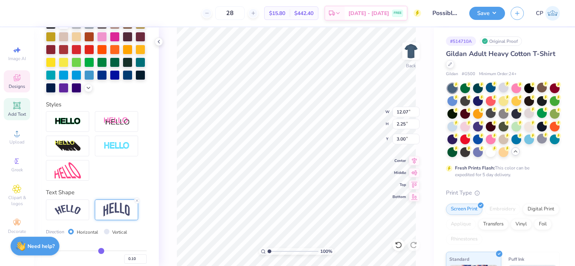
type input "0.14"
type input "0.15"
type input "0.17"
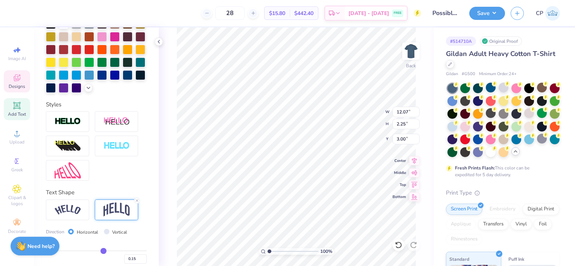
type input "0.17"
click at [101, 252] on input "range" at bounding box center [96, 251] width 101 height 1
type input "2.59"
type input "2.83"
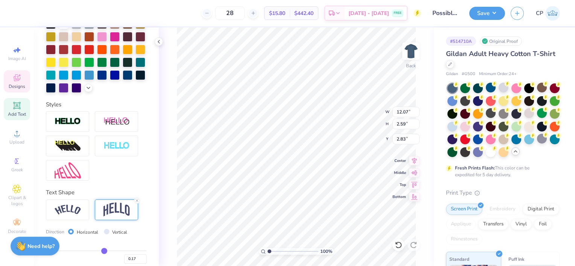
type input "0.16"
type input "0.17"
